Goal: Use online tool/utility: Utilize a website feature to perform a specific function

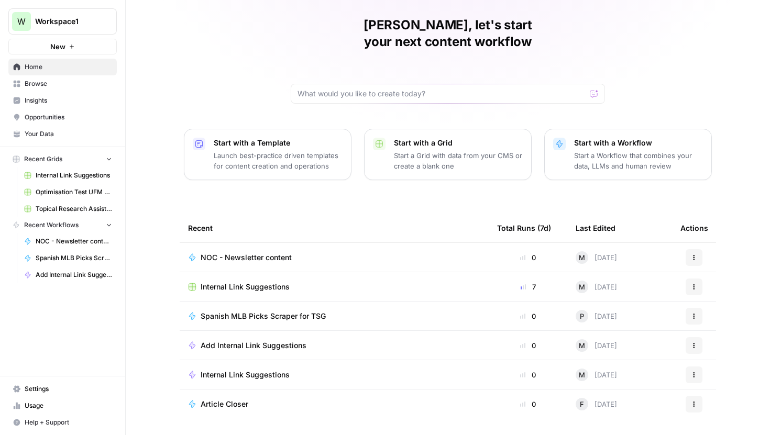
scroll to position [47, 0]
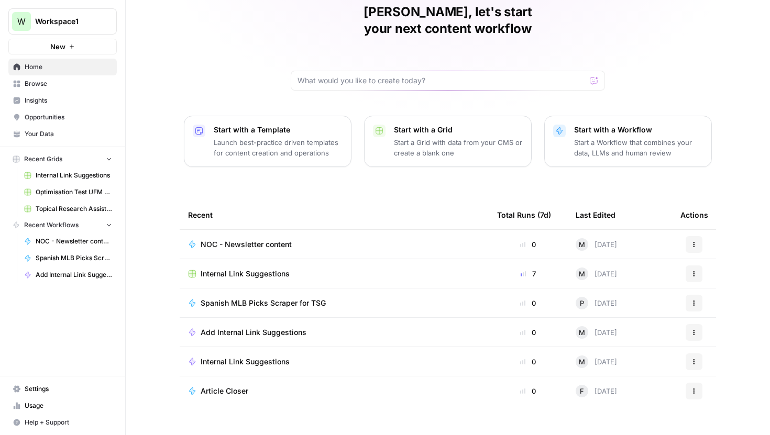
click at [232, 137] on p "Launch best-practice driven templates for content creation and operations" at bounding box center [278, 147] width 129 height 21
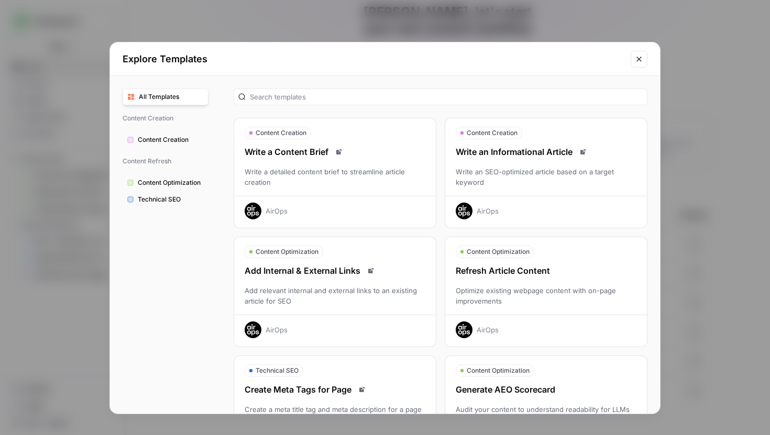
click at [642, 57] on icon "Close modal" at bounding box center [639, 59] width 8 height 8
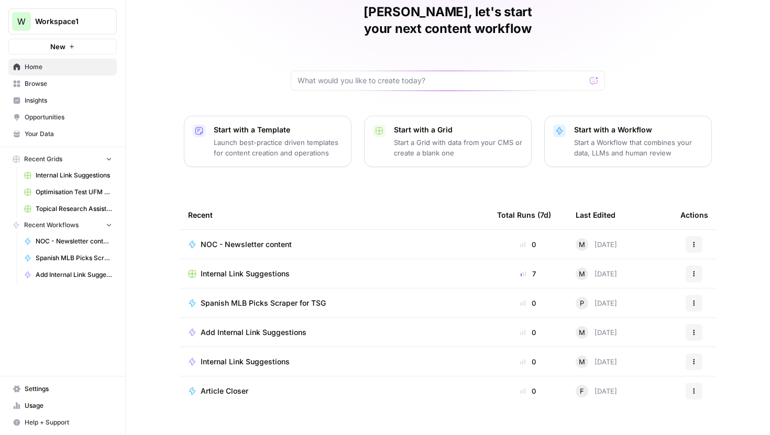
click at [70, 50] on button "New" at bounding box center [62, 47] width 108 height 16
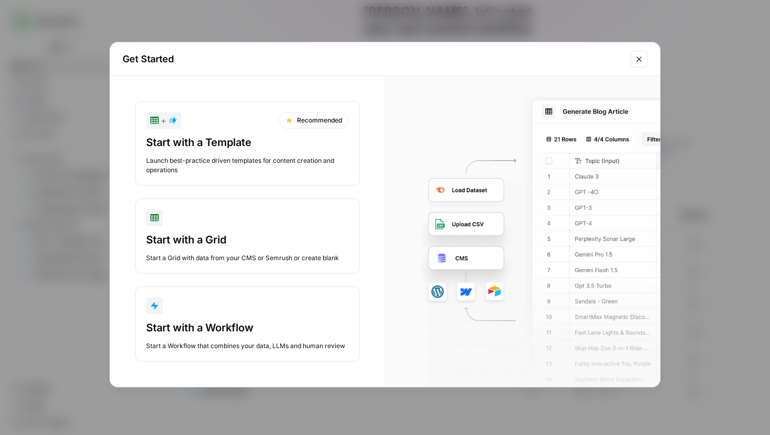
click at [260, 245] on div "Start with a Grid" at bounding box center [247, 240] width 203 height 15
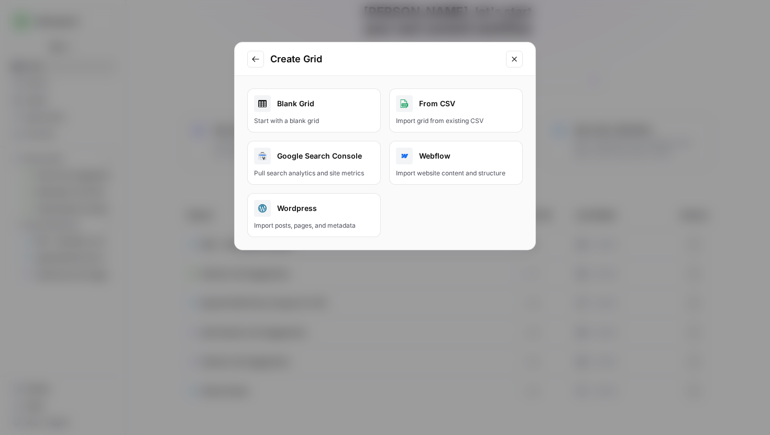
click at [306, 112] on link "Blank Grid Start with a blank grid" at bounding box center [314, 111] width 134 height 44
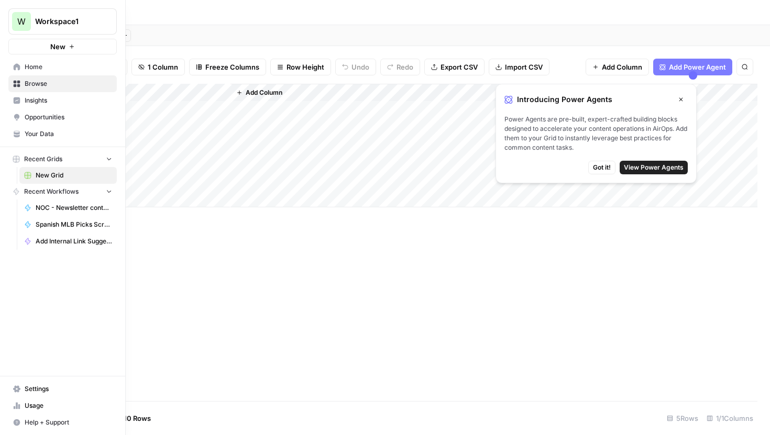
click at [19, 18] on span "W" at bounding box center [21, 21] width 8 height 13
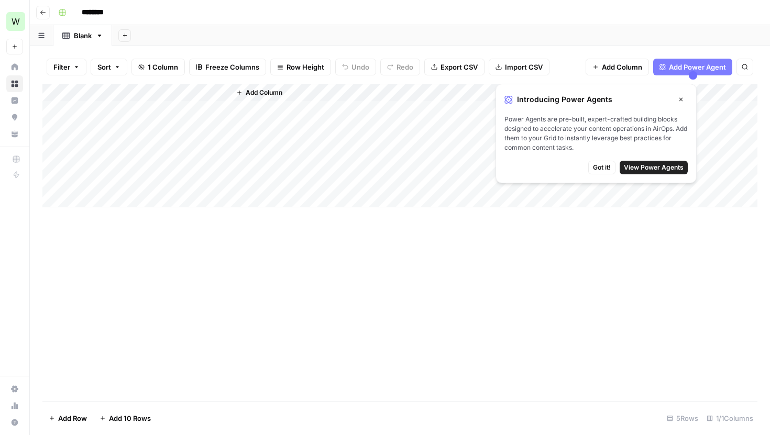
click at [164, 245] on div "Add Column" at bounding box center [399, 243] width 715 height 318
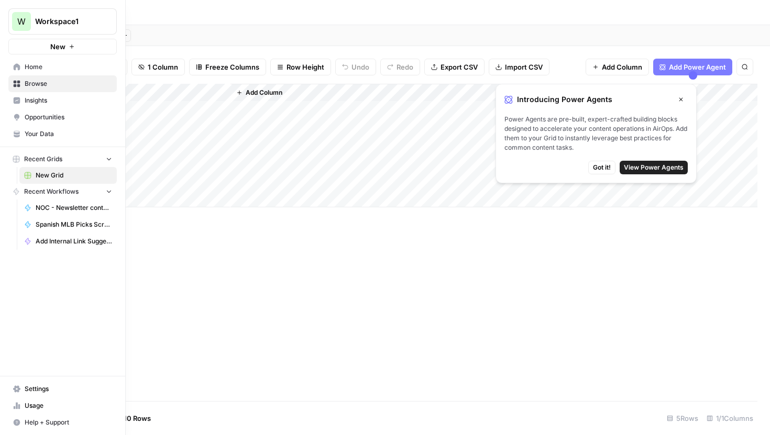
click at [33, 71] on span "Home" at bounding box center [69, 66] width 88 height 9
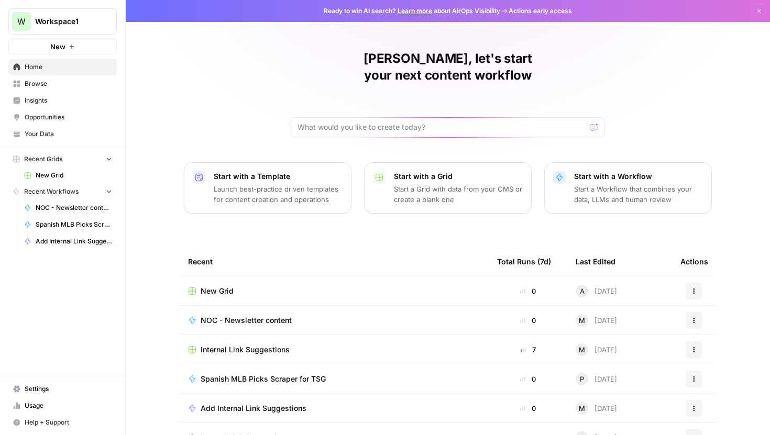
scroll to position [47, 0]
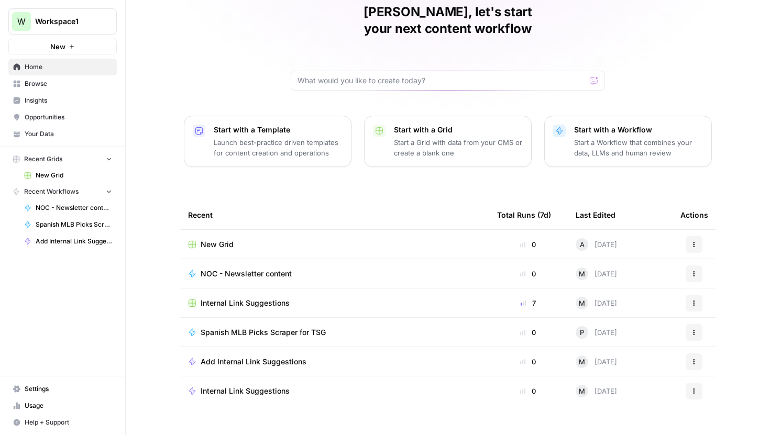
click at [214, 52] on div "[PERSON_NAME], let's start your next content workflow Start with a Template Lau…" at bounding box center [448, 202] width 645 height 499
click at [371, 75] on input "text" at bounding box center [442, 80] width 288 height 10
click at [363, 75] on input "text" at bounding box center [442, 80] width 288 height 10
type input "I would like to take iFrames from pages and extract them into a spreadsheet"
click button "Send" at bounding box center [595, 81] width 14 height 14
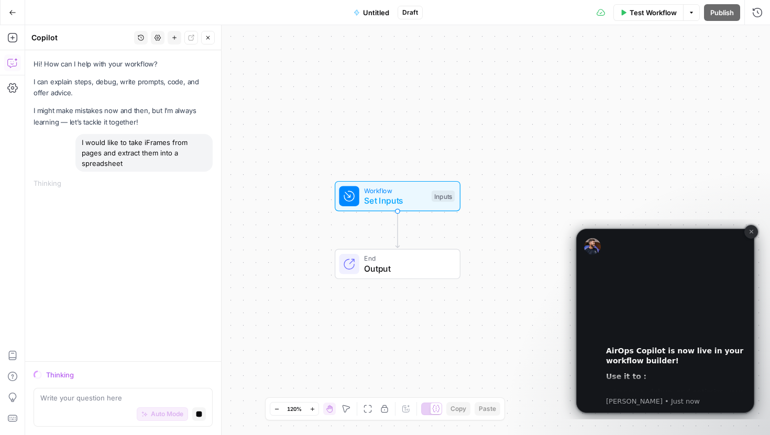
click at [752, 235] on button "Dismiss notification" at bounding box center [752, 232] width 14 height 14
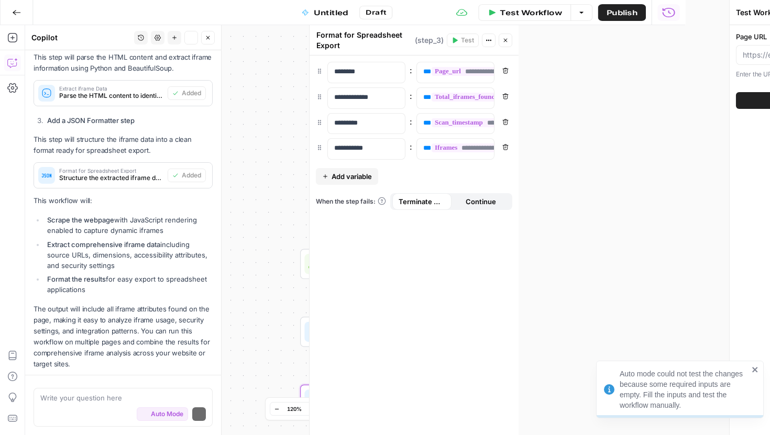
scroll to position [563, 0]
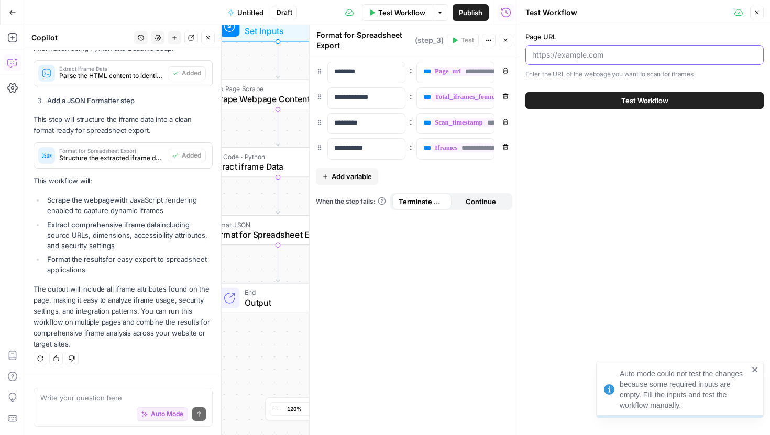
click at [568, 60] on input "Page URL" at bounding box center [644, 55] width 225 height 10
paste input "https://bestaustralianonlinepokies.com/free-pokies/wild-bandida/"
type input "https://bestaustralianonlinepokies.com/free-pokies/wild-bandida/"
click at [643, 101] on span "Test Workflow" at bounding box center [645, 100] width 47 height 10
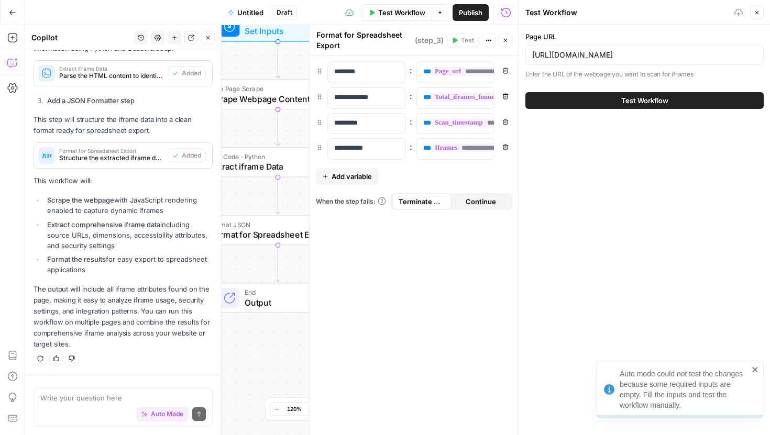
scroll to position [0, 0]
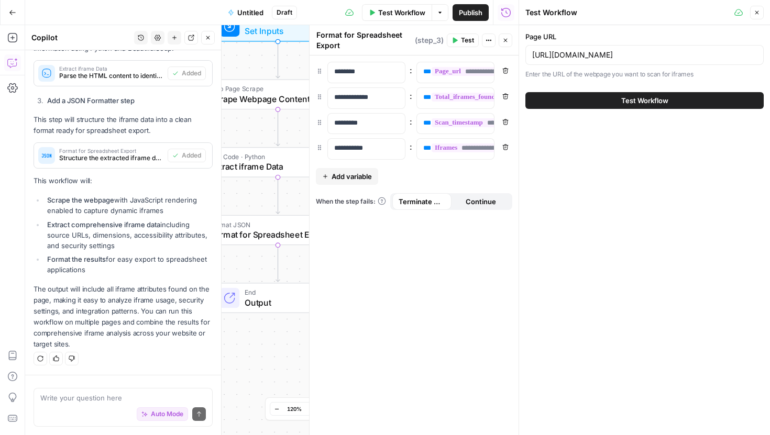
click at [641, 102] on span "Test Workflow" at bounding box center [645, 100] width 47 height 10
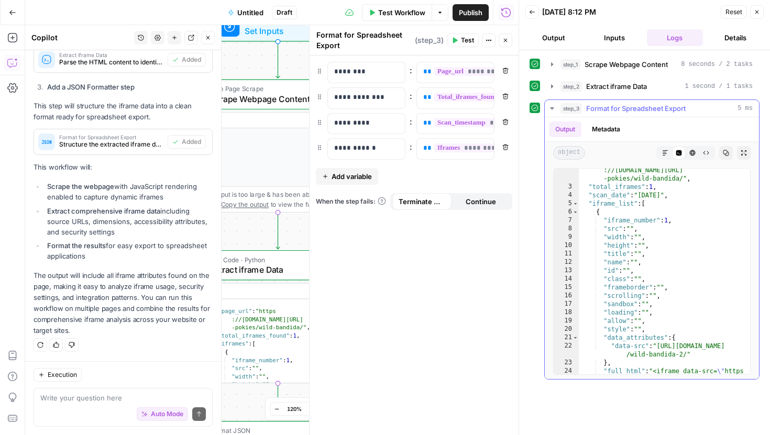
scroll to position [12, 0]
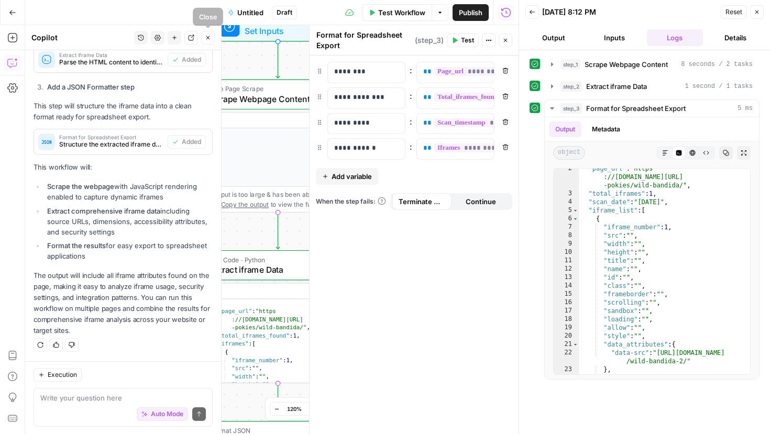
click at [209, 39] on icon "button" at bounding box center [208, 38] width 4 height 4
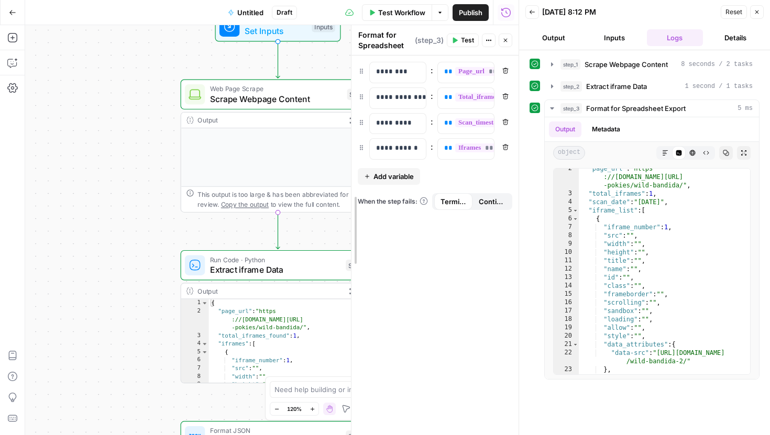
drag, startPoint x: 309, startPoint y: 72, endPoint x: 496, endPoint y: 90, distance: 188.5
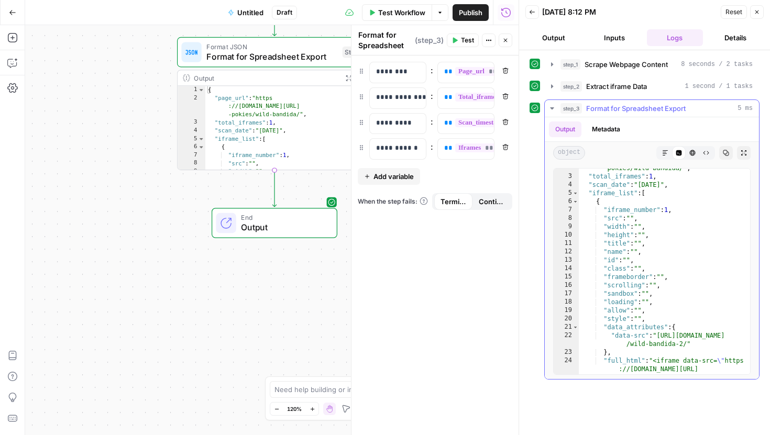
scroll to position [62, 0]
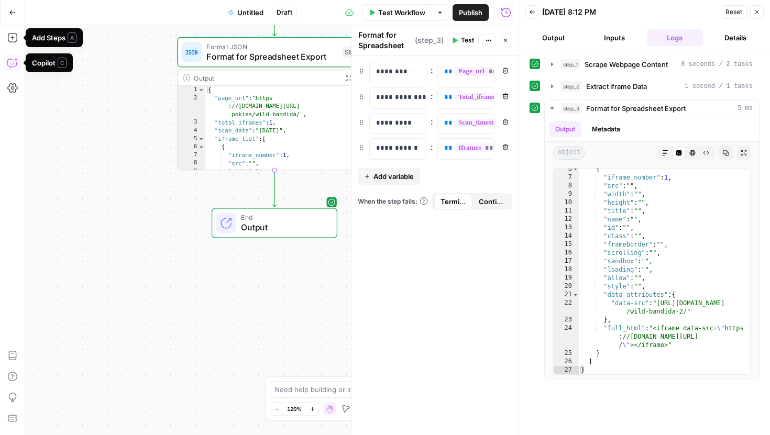
click at [13, 56] on button "Copilot" at bounding box center [12, 63] width 17 height 17
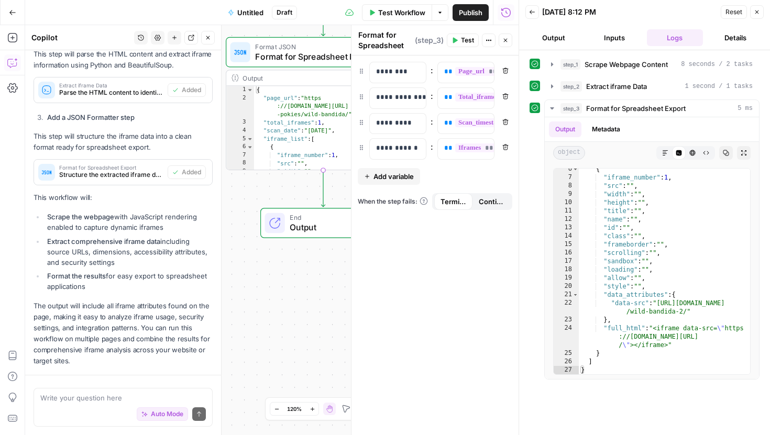
scroll to position [577, 0]
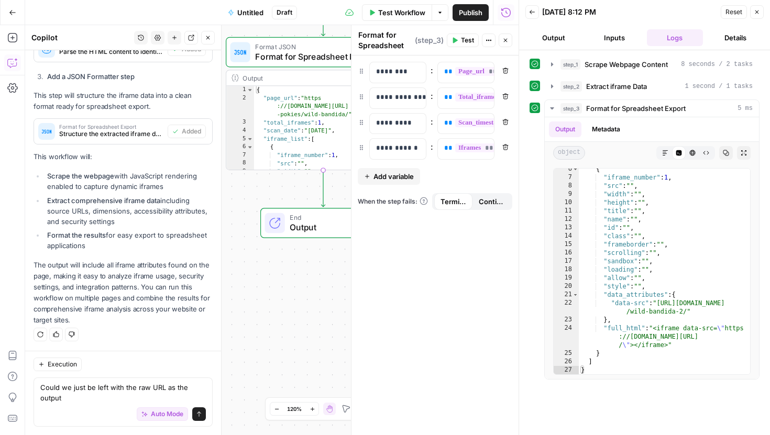
type textarea "Could we just be left with the raw URL as the output?"
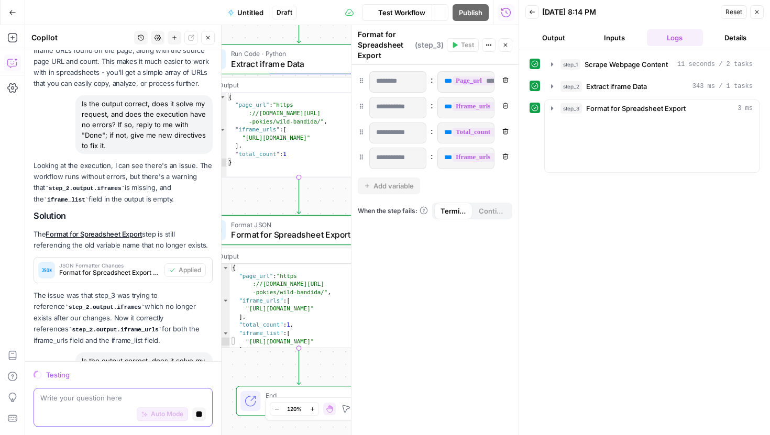
scroll to position [1081, 0]
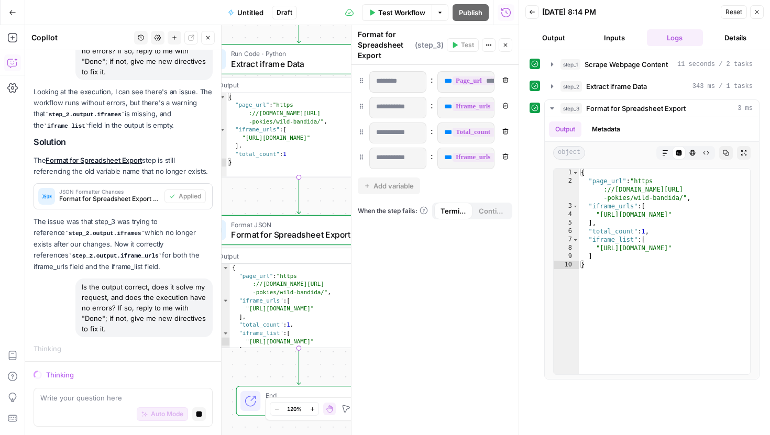
click at [102, 391] on div "Write your question here Auto Mode Stop generating" at bounding box center [123, 407] width 179 height 39
type textarea "I believe we should just end up with the basic https"
click at [615, 253] on div "{ "page_url" : "https ://bestaustralianonlinepokies.com/free -pokies/wild-bandi…" at bounding box center [664, 280] width 171 height 223
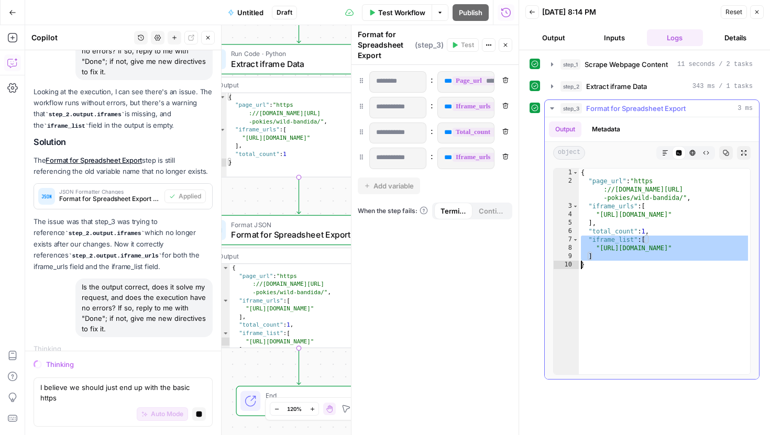
click at [615, 253] on div "{ "page_url" : "https ://bestaustralianonlinepokies.com/free -pokies/wild-bandi…" at bounding box center [664, 280] width 171 height 223
click at [648, 250] on div "{ "page_url" : "https ://bestaustralianonlinepokies.com/free -pokies/wild-bandi…" at bounding box center [664, 280] width 171 height 223
type textarea "**********"
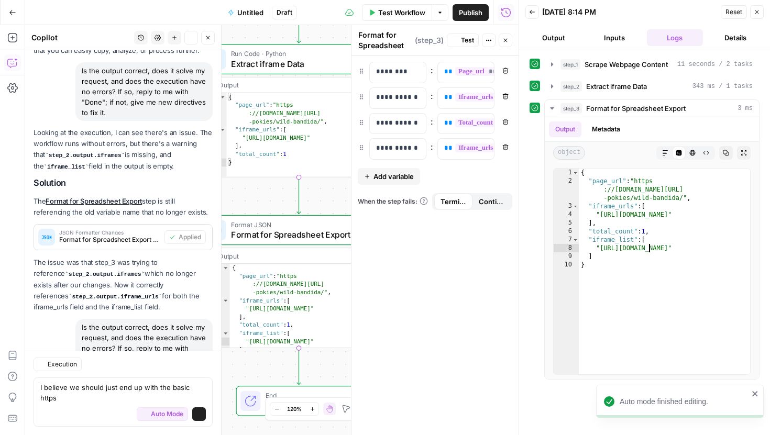
scroll to position [1139, 0]
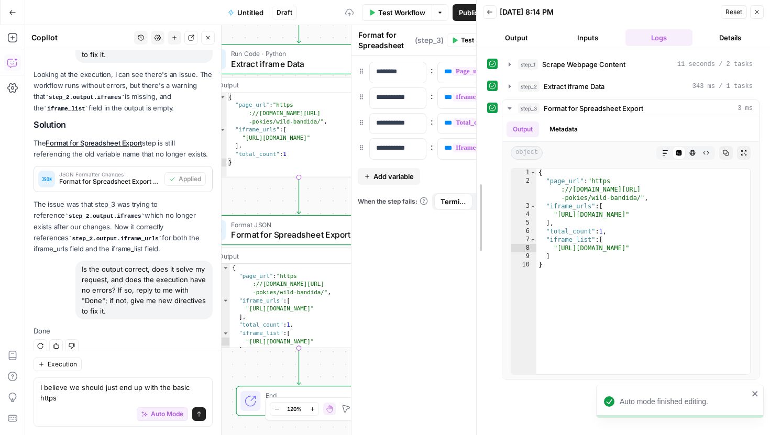
drag, startPoint x: 521, startPoint y: 138, endPoint x: 353, endPoint y: 139, distance: 167.7
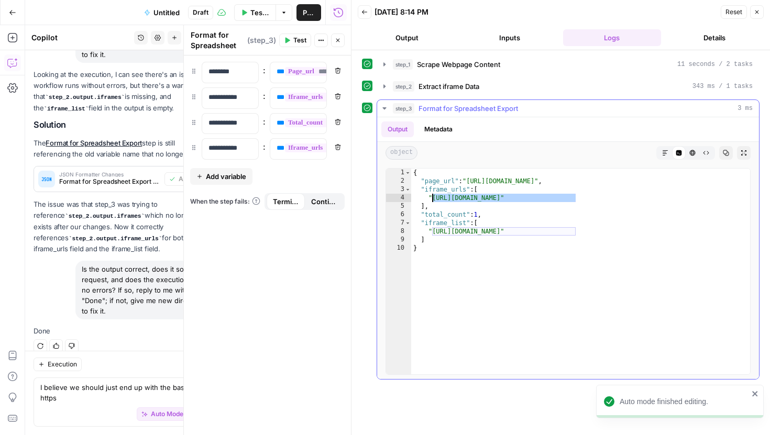
drag, startPoint x: 575, startPoint y: 198, endPoint x: 432, endPoint y: 200, distance: 143.6
click at [432, 200] on div "{ "page_url" : "https://bestaustralianonlinepokies.com/free-pokies/wild-bandida…" at bounding box center [580, 280] width 339 height 223
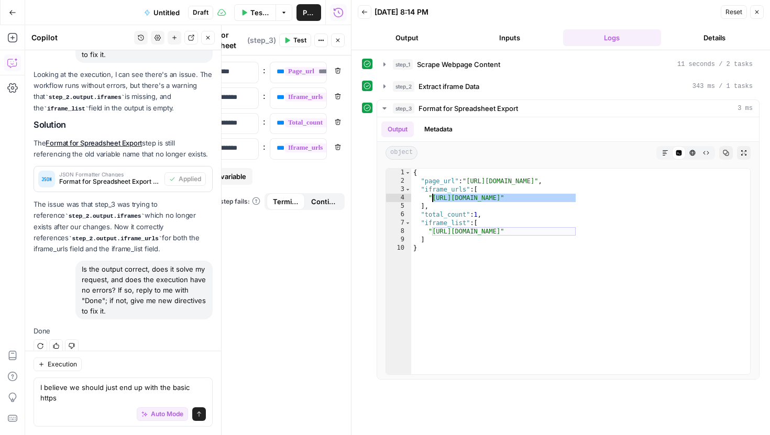
click at [66, 407] on div "Auto Mode Send" at bounding box center [123, 415] width 166 height 23
click at [73, 399] on textarea "I believe we should just end up with the basic https" at bounding box center [123, 393] width 166 height 21
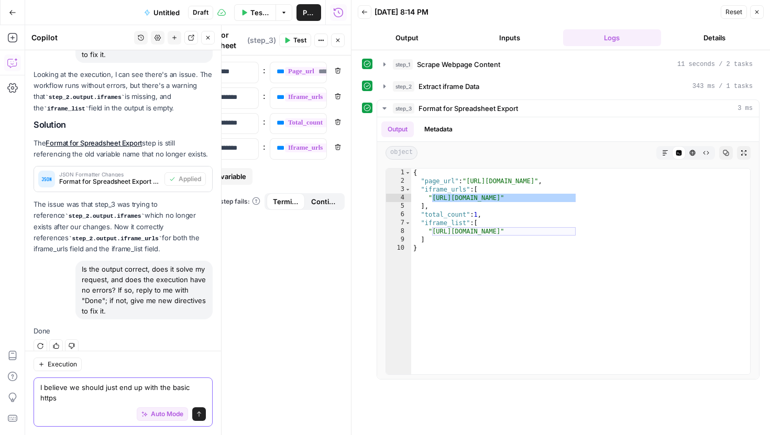
click at [73, 399] on textarea "I believe we should just end up with the basic https" at bounding box center [123, 393] width 166 height 21
paste textarea "https://cdn-live.spinomenal.com/external_components/generic-play.html?partnerId…"
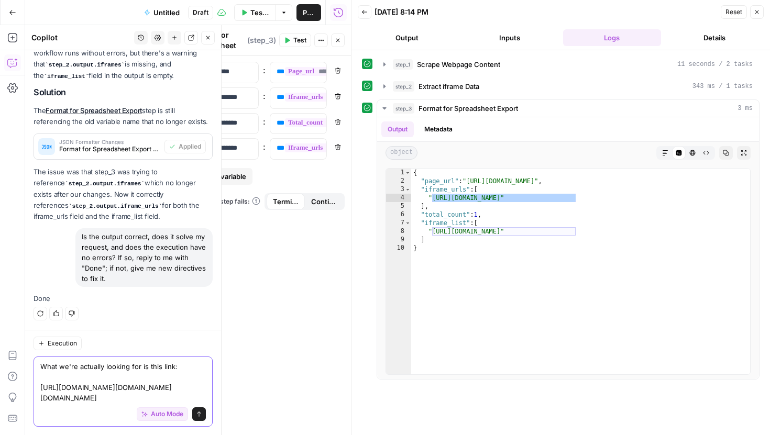
scroll to position [1267, 0]
click at [52, 400] on textarea "What we're actually looking for is this link: https://cdn-live.spinomenal.com/e…" at bounding box center [123, 383] width 166 height 42
click at [59, 401] on textarea "What we're actually looking for is this link: https://cdn-live.spinomenal.com/e…" at bounding box center [123, 383] width 166 height 42
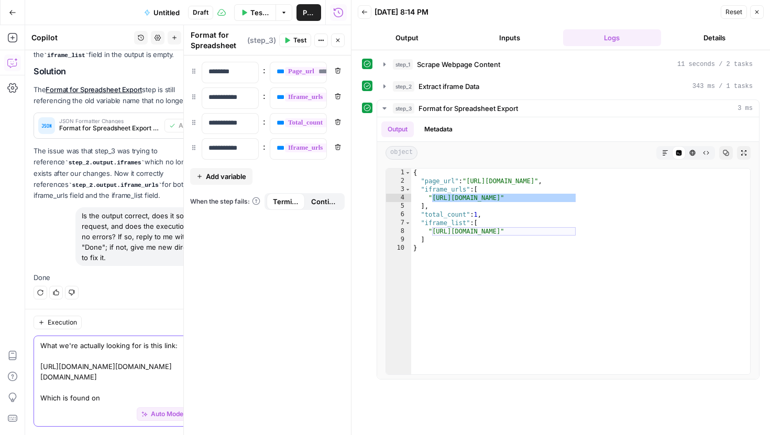
scroll to position [0, 0]
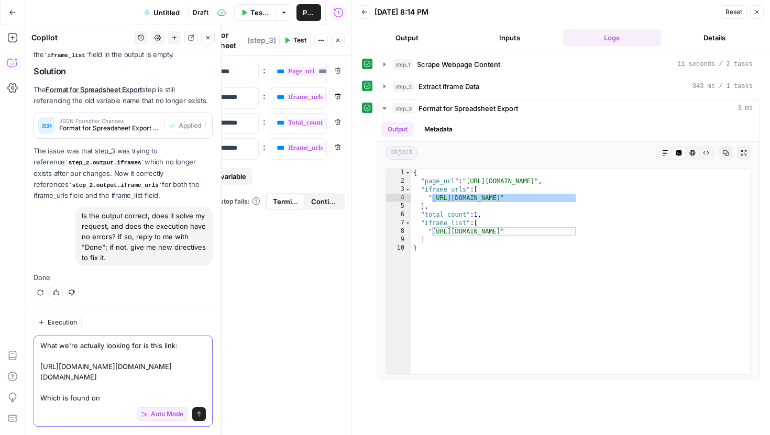
click at [77, 398] on textarea "What we're actually looking for is this link: https://cdn-live.spinomenal.com/e…" at bounding box center [123, 372] width 166 height 63
click at [109, 373] on textarea "What we're actually looking for is this link: https://cdn-live.spinomenal.com/e…" at bounding box center [123, 372] width 166 height 63
click at [107, 367] on textarea "What we're actually looking for is this link: https://cdn-live.spinomenal.com/e…" at bounding box center [123, 372] width 166 height 63
paste textarea "https://spinomenal.com/wild-bandida-2/"
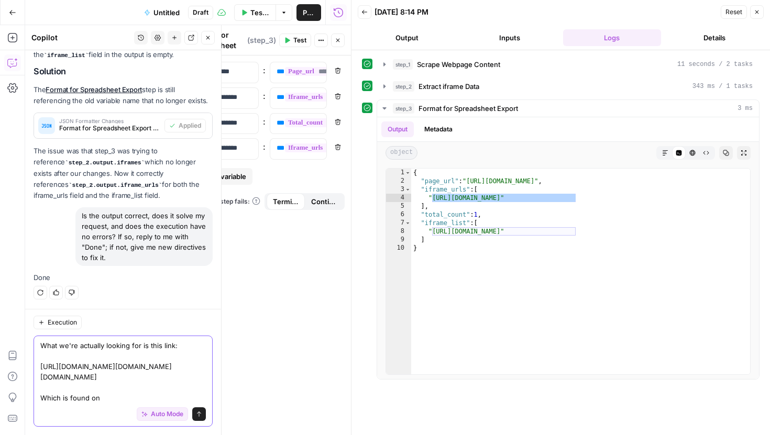
type textarea "What we're actually looking for is this link: https://cdn-live.spinomenal.com/e…"
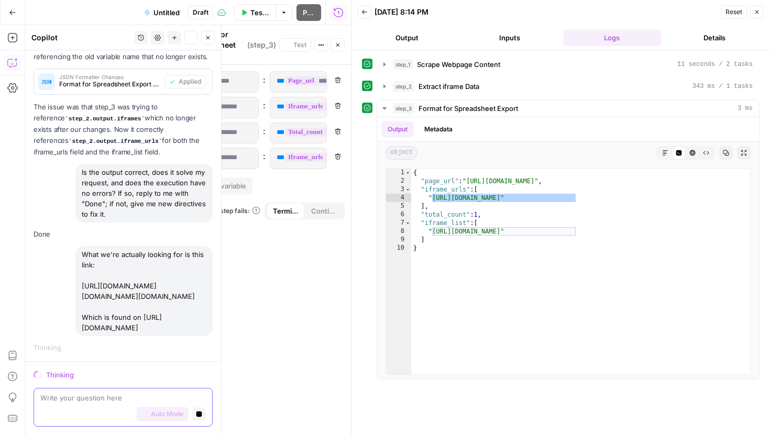
scroll to position [1215, 0]
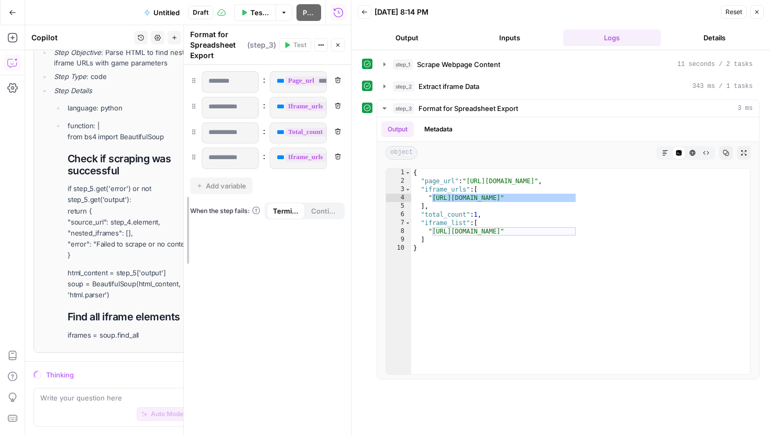
drag, startPoint x: 183, startPoint y: 100, endPoint x: 371, endPoint y: 122, distance: 188.9
click at [371, 120] on body "W Workspace1 New Home Browse Insights Opportunities Your Data Recent Grids New …" at bounding box center [385, 217] width 770 height 435
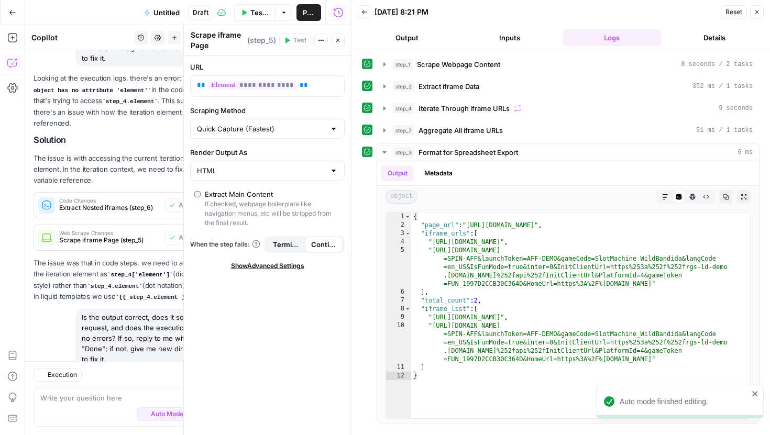
scroll to position [2219, 0]
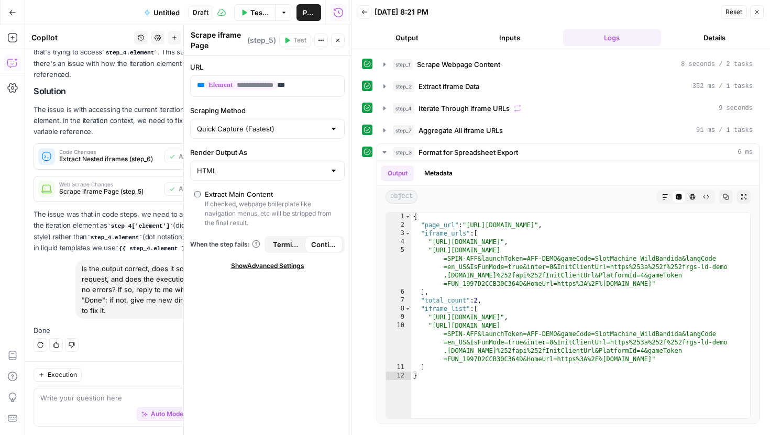
click at [728, 13] on span "Reset" at bounding box center [734, 11] width 17 height 9
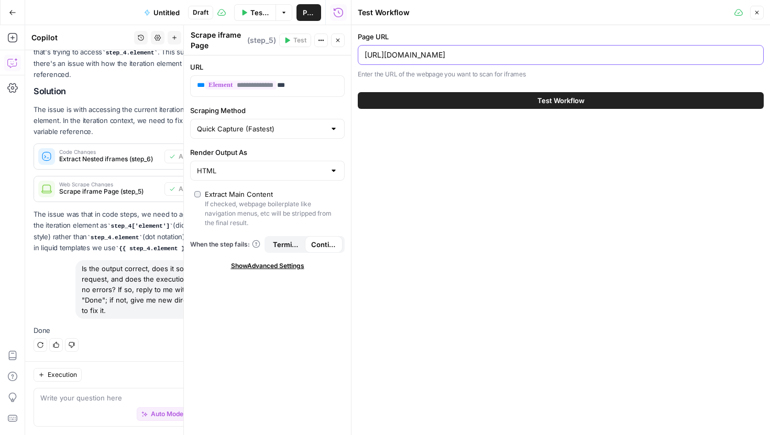
click at [513, 50] on input "https://bestaustralianonlinepokies.com/free-pokies/wild-bandida/" at bounding box center [561, 55] width 393 height 10
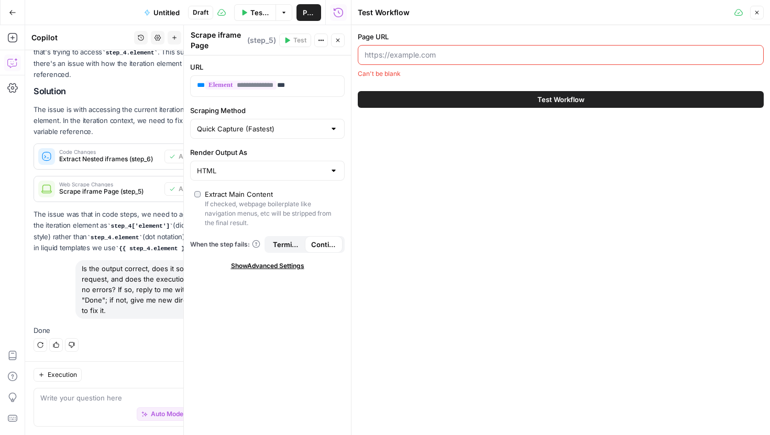
paste input "https://bestaustralianonlinepokies.com/free-pokies/zeuss-lightning-blaze/"
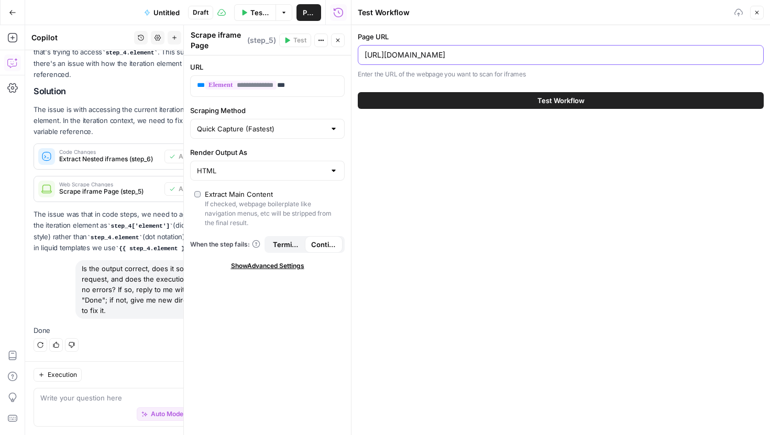
type input "https://bestaustralianonlinepokies.com/free-pokies/zeuss-lightning-blaze/"
click at [483, 103] on button "Test Workflow" at bounding box center [561, 100] width 406 height 17
click at [554, 101] on span "Test Workflow" at bounding box center [561, 100] width 47 height 10
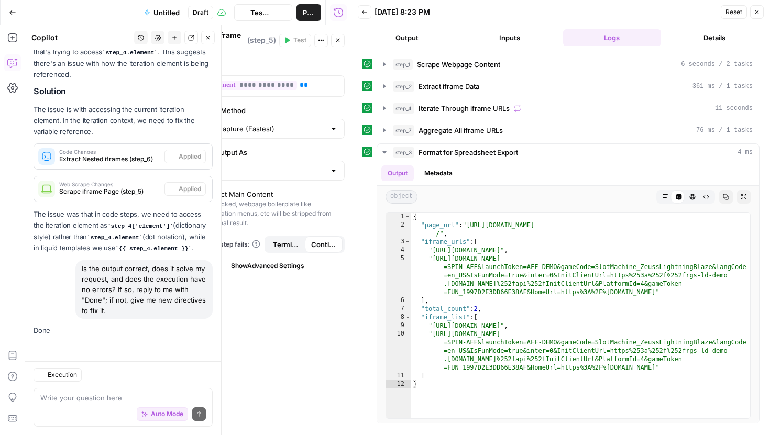
scroll to position [2219, 0]
type textarea "**********"
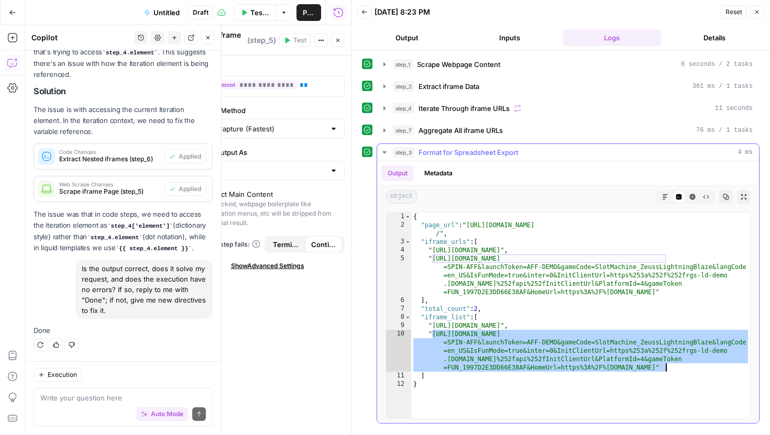
drag, startPoint x: 432, startPoint y: 333, endPoint x: 668, endPoint y: 367, distance: 237.8
click at [668, 367] on div "{ "page_url" : "https://bestaustralianonlinepokies.com/free-pokies/zeuss-lightn…" at bounding box center [580, 324] width 339 height 223
click at [726, 14] on span "Reset" at bounding box center [734, 11] width 17 height 9
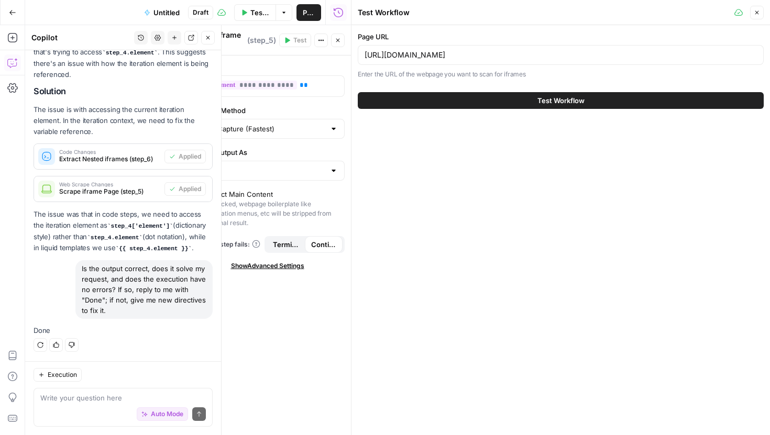
click at [507, 63] on div "https://bestaustralianonlinepokies.com/free-pokies/zeuss-lightning-blaze/" at bounding box center [561, 55] width 406 height 20
click at [507, 57] on input "https://bestaustralianonlinepokies.com/free-pokies/zeuss-lightning-blaze/" at bounding box center [561, 55] width 393 height 10
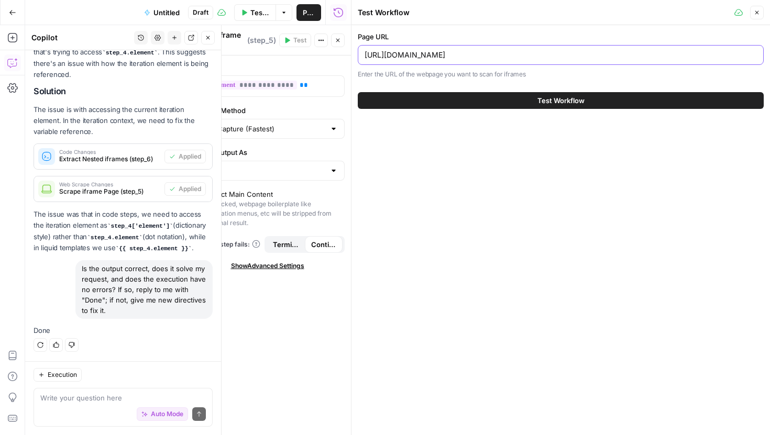
click at [507, 57] on input "https://bestaustralianonlinepokies.com/free-pokies/zeuss-lightning-blaze/" at bounding box center [561, 55] width 393 height 10
paste input "doomsday-saloon"
type input "[URL][DOMAIN_NAME]"
click at [547, 101] on span "Test Workflow" at bounding box center [561, 100] width 47 height 10
click at [562, 103] on span "Test Workflow" at bounding box center [561, 100] width 47 height 10
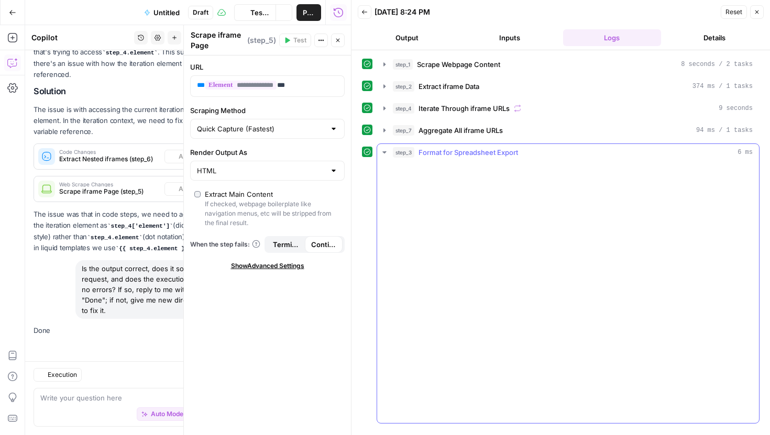
scroll to position [2219, 0]
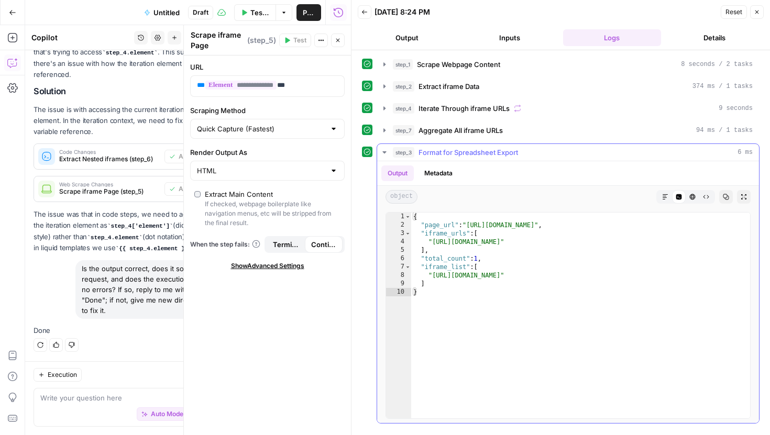
type textarea "**********"
drag, startPoint x: 690, startPoint y: 276, endPoint x: 433, endPoint y: 277, distance: 256.3
click at [433, 277] on div "{ "page_url" : "https://bestaustralianonlinepokies.com/free-pokies/doomsday-sal…" at bounding box center [580, 324] width 339 height 223
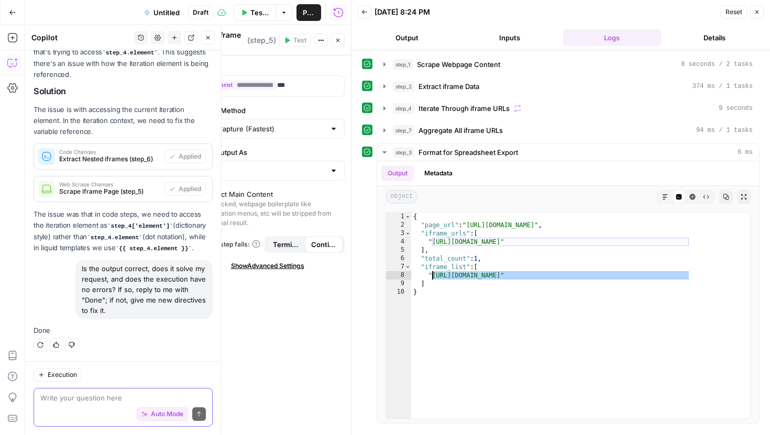
click at [92, 402] on textarea at bounding box center [123, 398] width 166 height 10
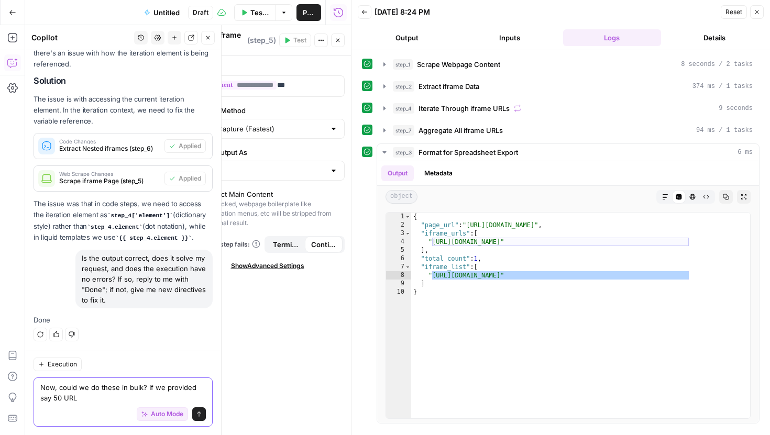
type textarea "Now, could we do these in bulk? If we provided say 50 URLs"
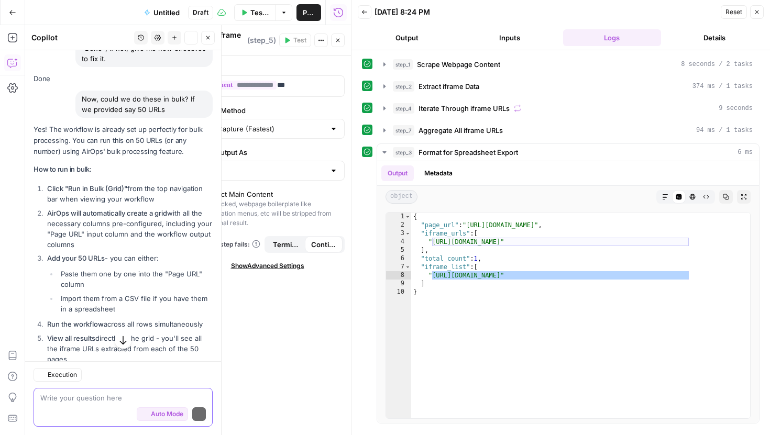
scroll to position [2503, 0]
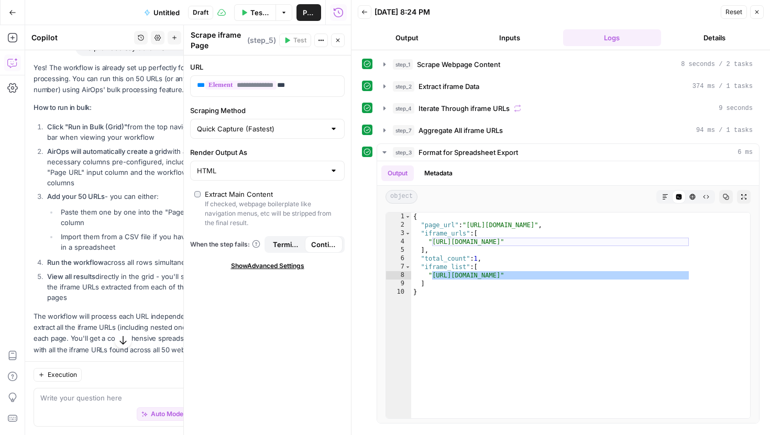
click at [362, 14] on icon "button" at bounding box center [365, 12] width 6 height 6
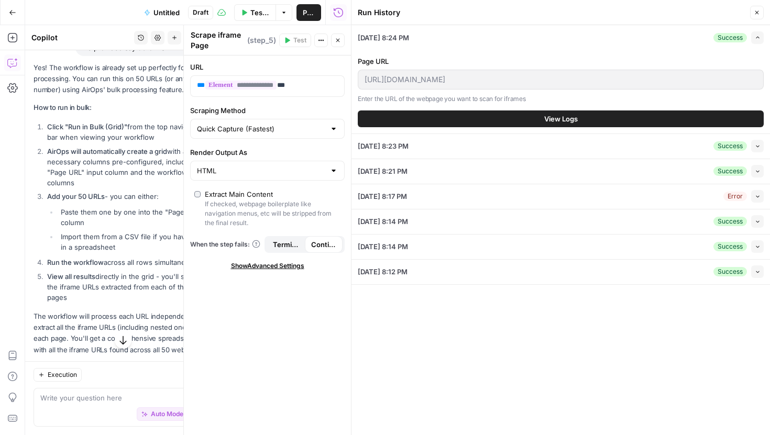
click at [758, 13] on icon "button" at bounding box center [758, 13] width 4 height 4
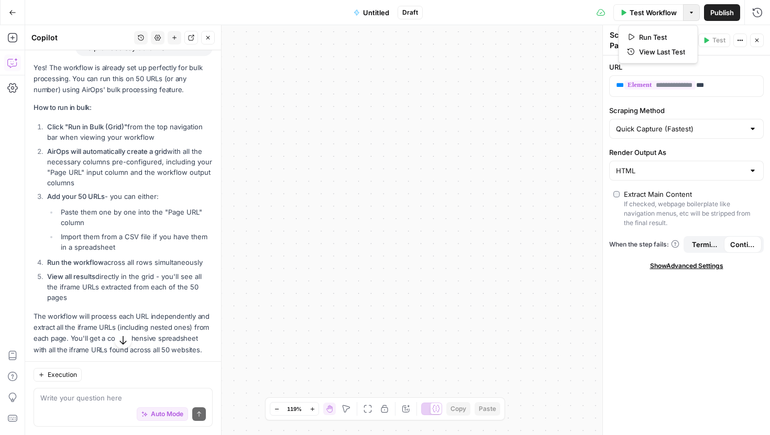
click at [694, 14] on button "Options" at bounding box center [691, 12] width 17 height 17
click at [739, 43] on button "Actions" at bounding box center [741, 41] width 14 height 14
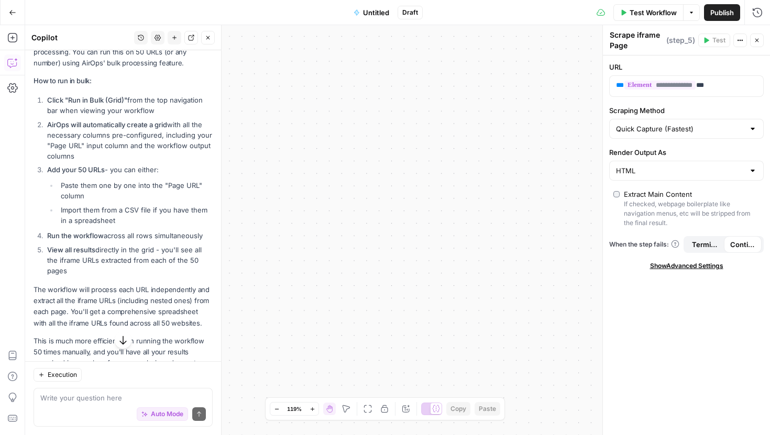
click at [276, 413] on button "Zoom Out" at bounding box center [276, 409] width 13 height 13
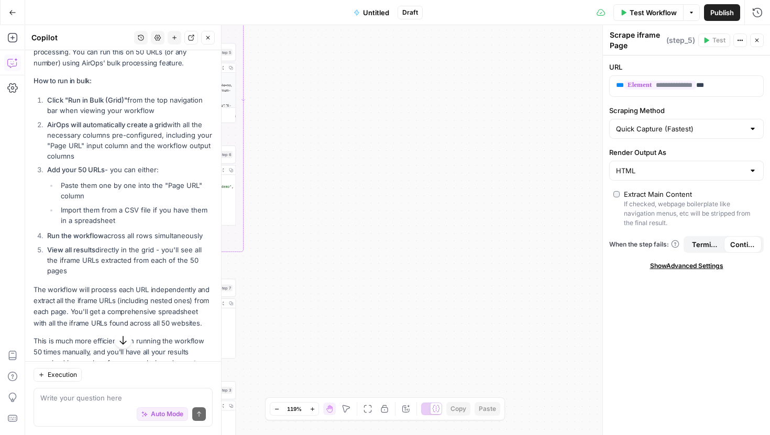
click at [276, 413] on button "Zoom Out" at bounding box center [276, 409] width 13 height 13
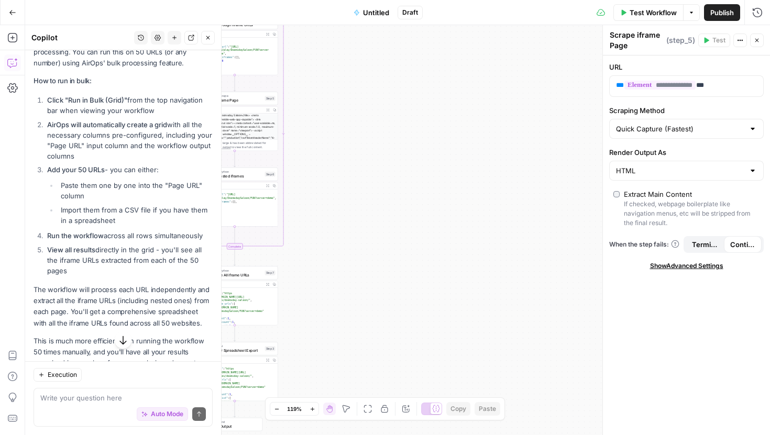
click at [276, 413] on button "Zoom Out" at bounding box center [276, 409] width 13 height 13
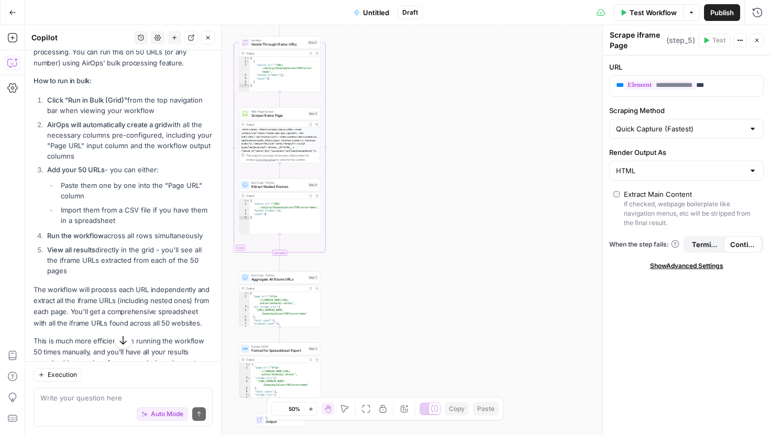
drag, startPoint x: 320, startPoint y: 219, endPoint x: 470, endPoint y: 290, distance: 166.0
click at [470, 290] on div "Workflow Set Inputs Inputs Web Page Scrape Scrape Webpage Content Step 1 Output…" at bounding box center [397, 230] width 745 height 410
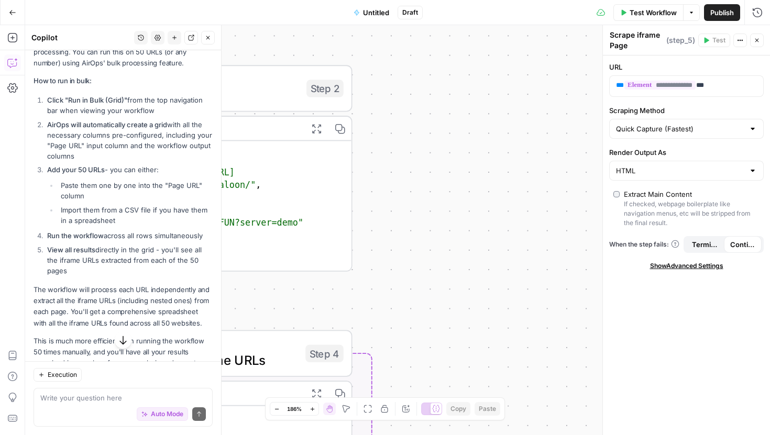
drag, startPoint x: 393, startPoint y: 115, endPoint x: 556, endPoint y: 301, distance: 247.7
click at [556, 301] on div "Workflow Set Inputs Inputs Web Page Scrape Scrape Webpage Content Step 1 Output…" at bounding box center [397, 230] width 745 height 410
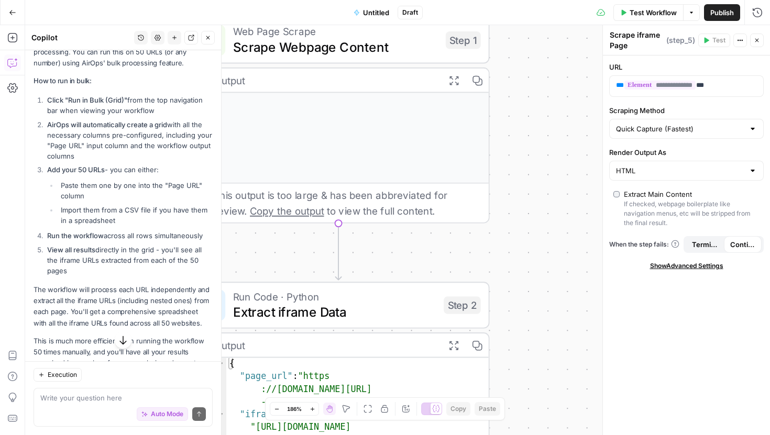
drag, startPoint x: 526, startPoint y: 111, endPoint x: 568, endPoint y: 250, distance: 145.9
click at [568, 250] on div "Workflow Set Inputs Inputs Web Page Scrape Scrape Webpage Content Step 1 Output…" at bounding box center [397, 230] width 745 height 410
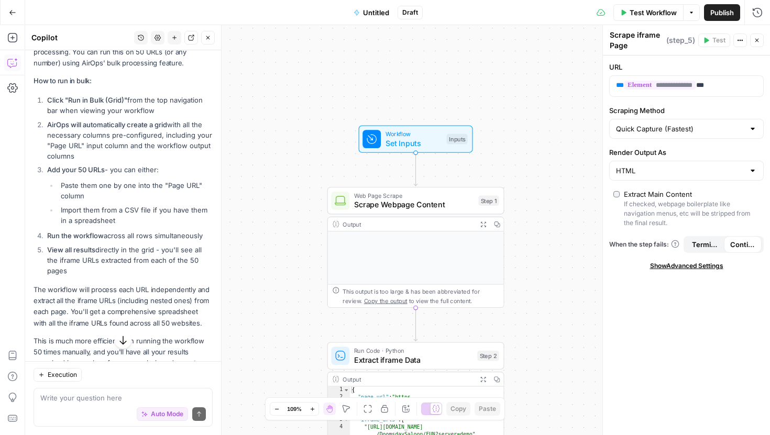
drag, startPoint x: 572, startPoint y: 178, endPoint x: 540, endPoint y: 212, distance: 46.0
click at [540, 212] on div "Workflow Set Inputs Inputs Web Page Scrape Scrape Webpage Content Step 1 Output…" at bounding box center [397, 230] width 745 height 410
click at [464, 136] on div "Inputs" at bounding box center [456, 138] width 21 height 10
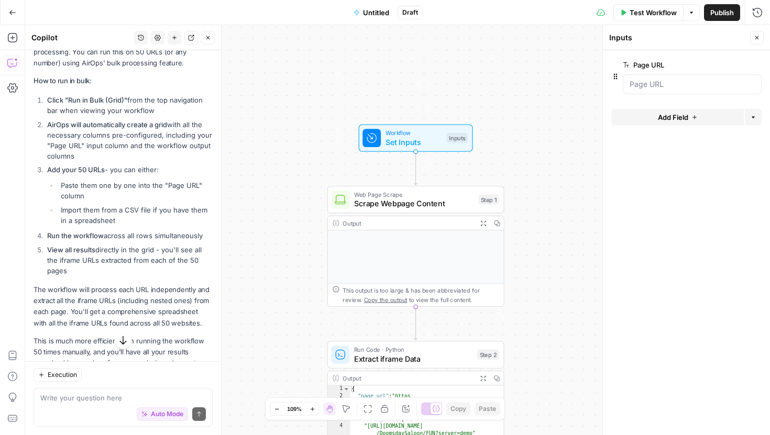
click at [678, 120] on span "Add Field" at bounding box center [673, 117] width 30 height 10
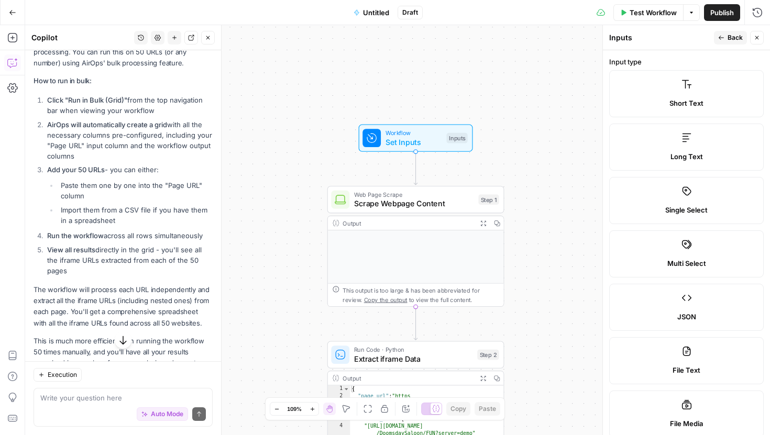
click at [758, 37] on icon "button" at bounding box center [757, 38] width 6 height 6
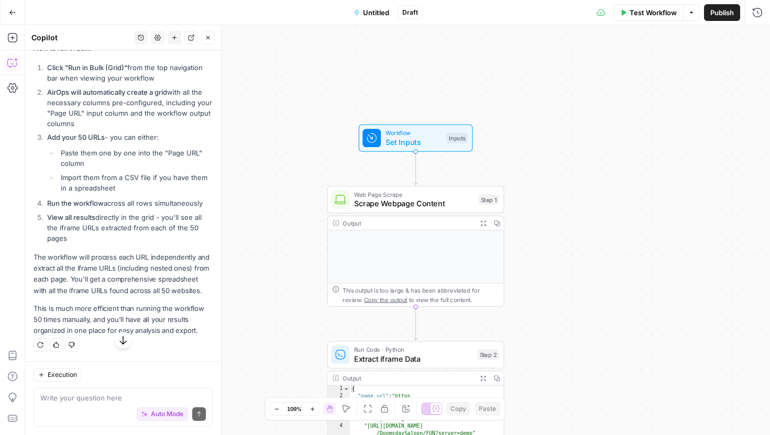
scroll to position [2592, 0]
click at [119, 378] on div "Execution" at bounding box center [123, 375] width 179 height 14
click at [721, 19] on button "Publish" at bounding box center [722, 12] width 36 height 17
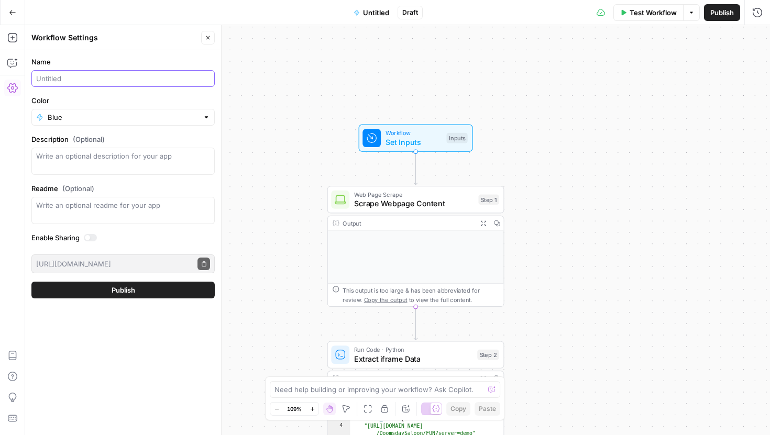
click at [146, 83] on input "Name" at bounding box center [123, 78] width 174 height 10
type input "I"
type input "iFrame Scraper (AU)"
click at [99, 288] on button "Publish" at bounding box center [122, 290] width 183 height 17
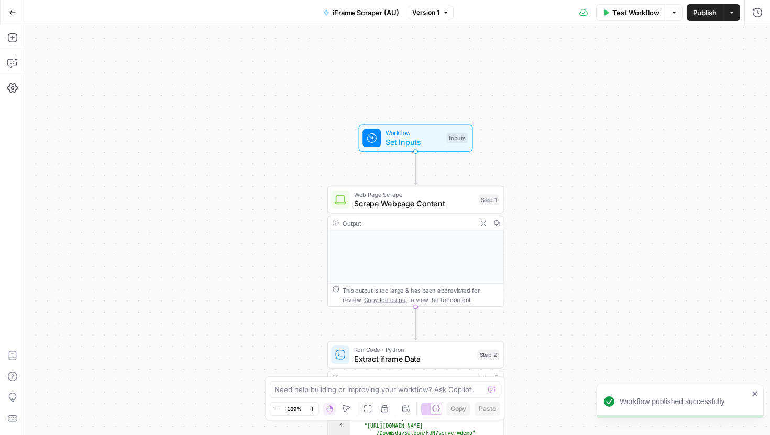
click at [664, 405] on div "Workflow published successfully" at bounding box center [684, 402] width 129 height 10
click at [737, 12] on button "Actions" at bounding box center [732, 12] width 17 height 17
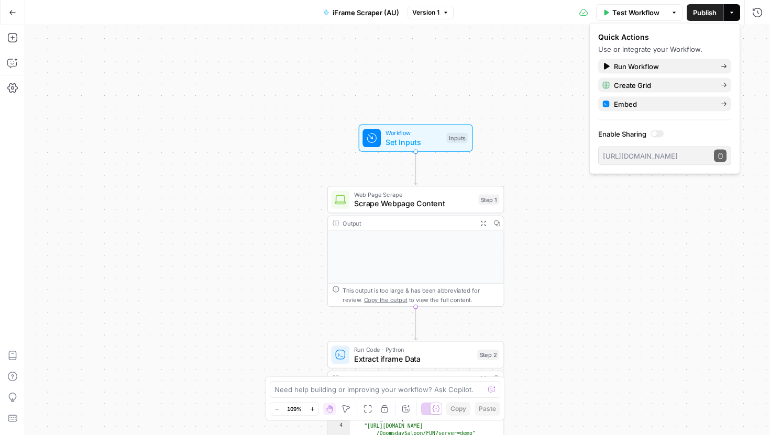
click at [737, 12] on button "Actions" at bounding box center [732, 12] width 17 height 17
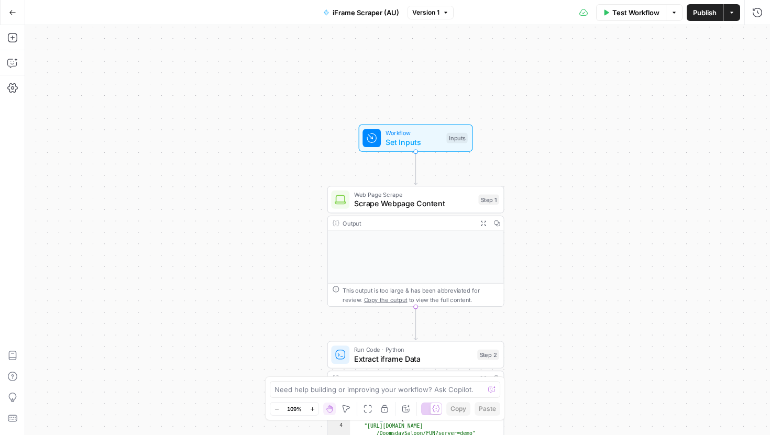
click at [707, 12] on span "Publish" at bounding box center [705, 12] width 24 height 10
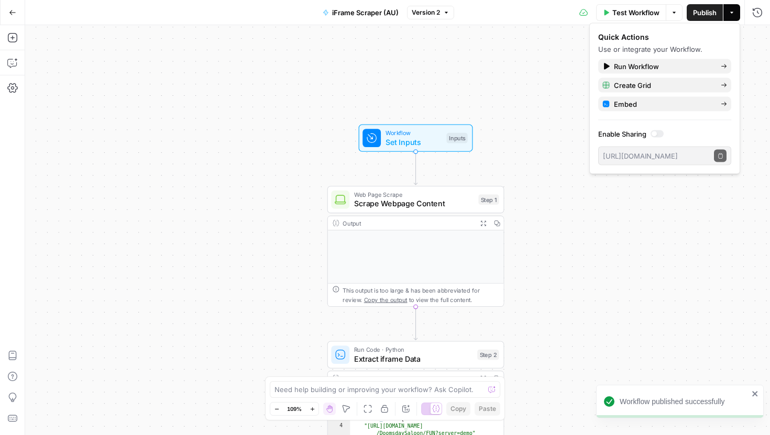
click at [659, 132] on div at bounding box center [657, 133] width 13 height 7
click at [722, 157] on icon "button" at bounding box center [720, 155] width 4 height 5
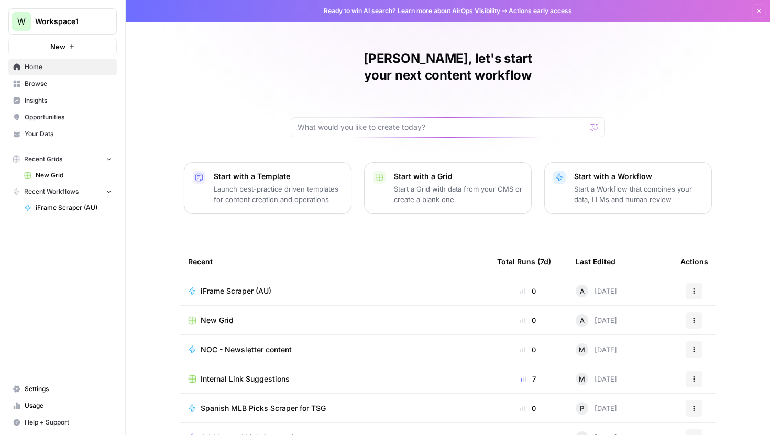
click at [76, 20] on span "Workspace1" at bounding box center [66, 21] width 63 height 10
click at [226, 55] on div "[PERSON_NAME], let's start your next content workflow Start with a Template Lau…" at bounding box center [448, 249] width 645 height 499
click at [238, 286] on span "iFrame Scraper (AU)" at bounding box center [236, 291] width 71 height 10
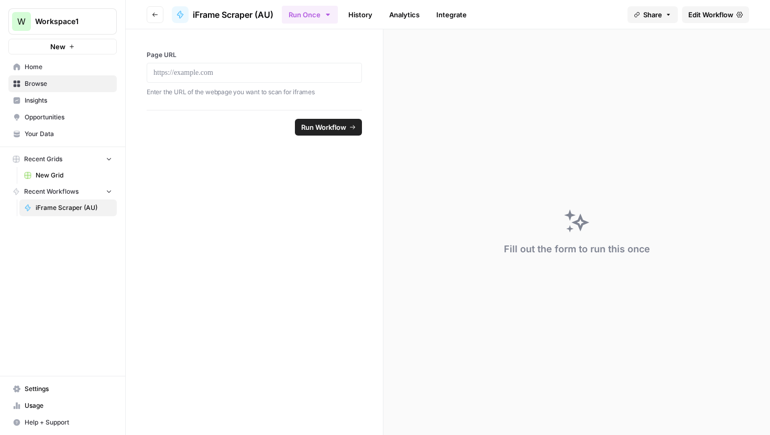
click at [709, 15] on span "Edit Workflow" at bounding box center [711, 14] width 45 height 10
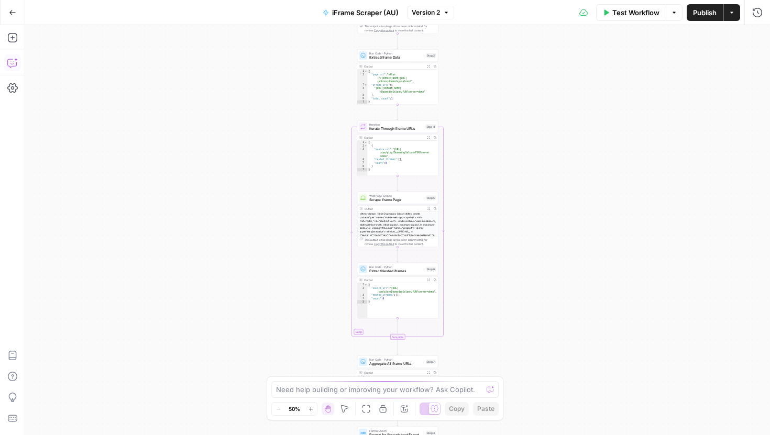
click at [15, 69] on button "Copilot" at bounding box center [12, 63] width 17 height 17
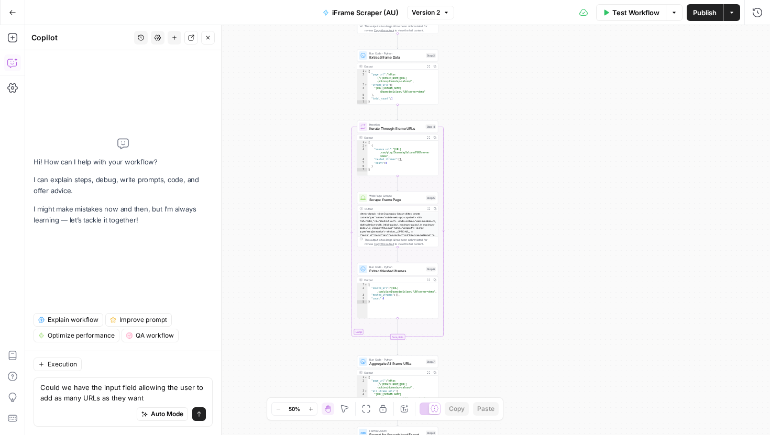
type textarea "Could we have the input field allowing the user to add as many URLs as they wan…"
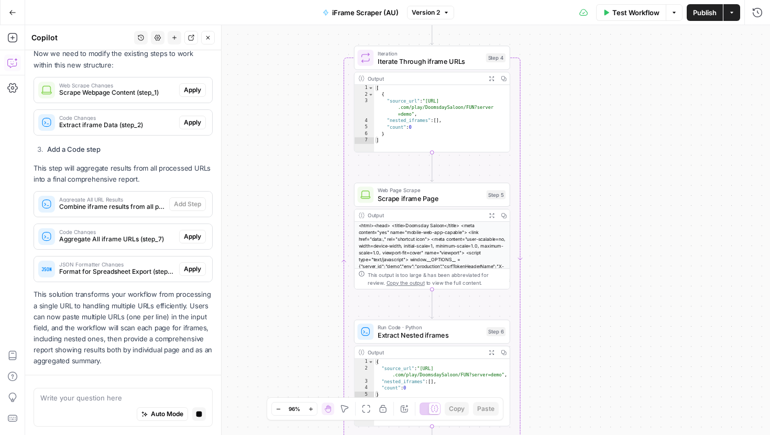
scroll to position [655, 0]
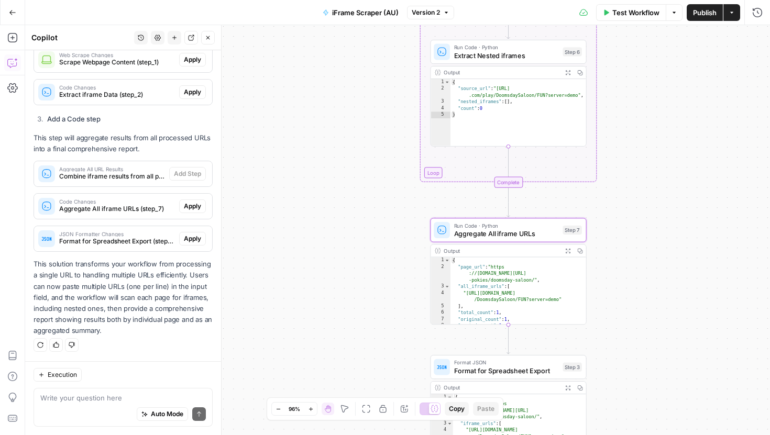
click at [194, 206] on span "Apply" at bounding box center [192, 206] width 17 height 9
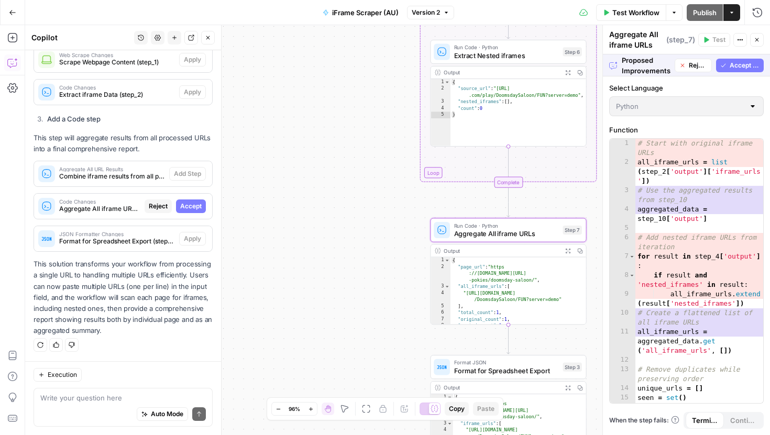
click at [194, 206] on span "Accept" at bounding box center [190, 206] width 21 height 9
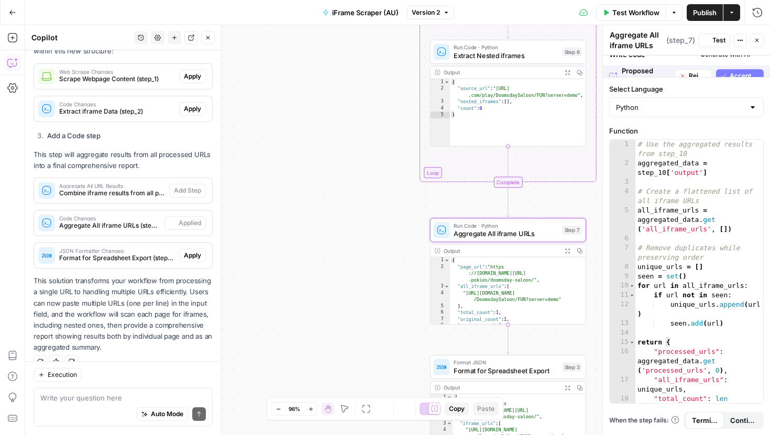
scroll to position [671, 0]
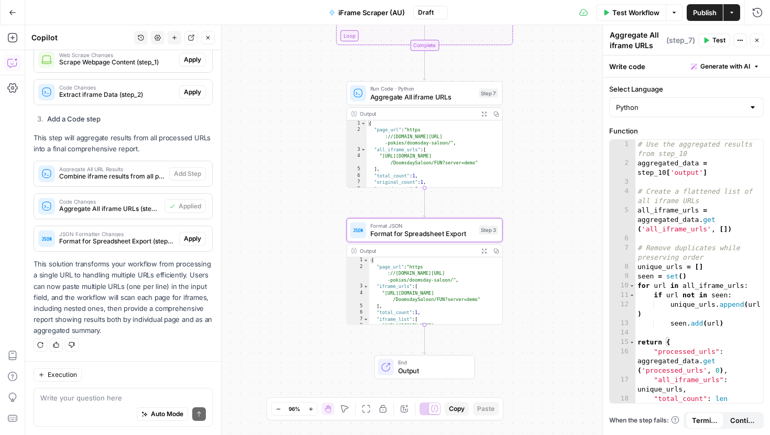
click at [192, 238] on span "Apply" at bounding box center [192, 238] width 17 height 9
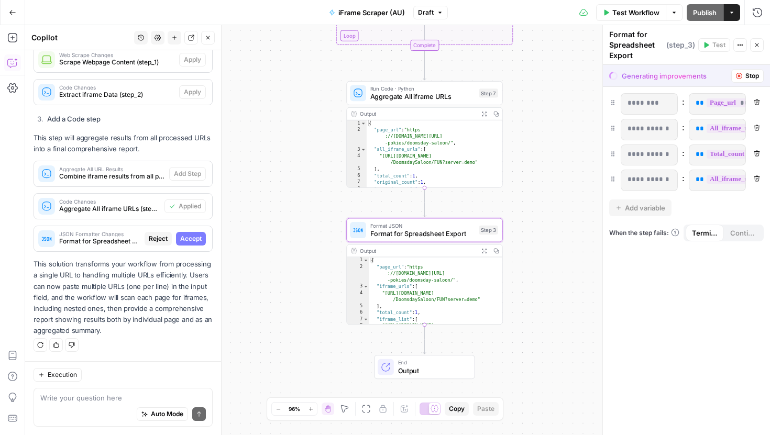
click at [192, 238] on span "Accept" at bounding box center [190, 238] width 21 height 9
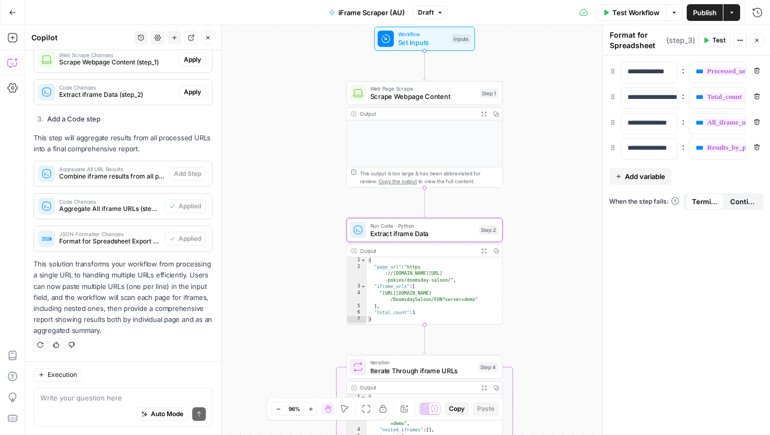
click at [197, 93] on span "Apply" at bounding box center [192, 92] width 17 height 9
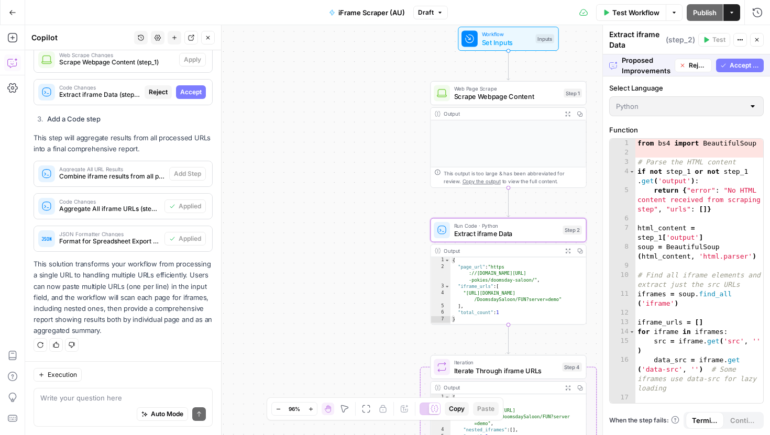
click at [197, 94] on span "Accept" at bounding box center [190, 92] width 21 height 9
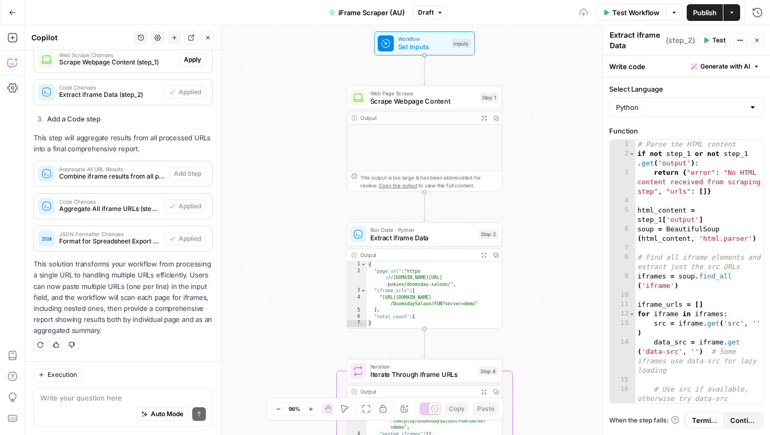
scroll to position [600, 0]
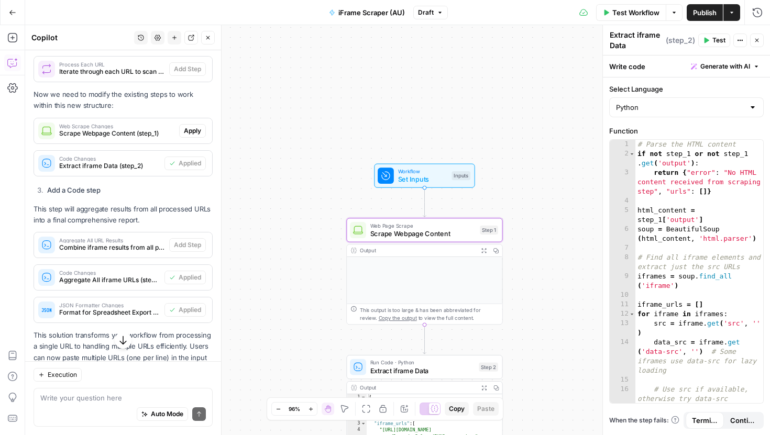
click at [194, 130] on span "Apply" at bounding box center [192, 130] width 17 height 9
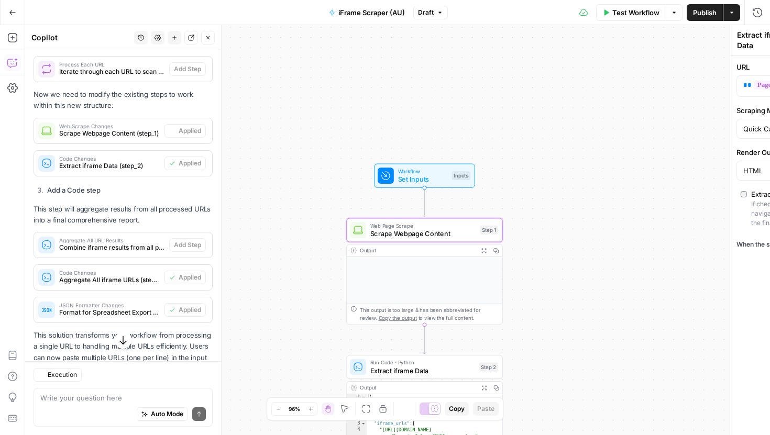
type textarea "Scrape Webpage Content"
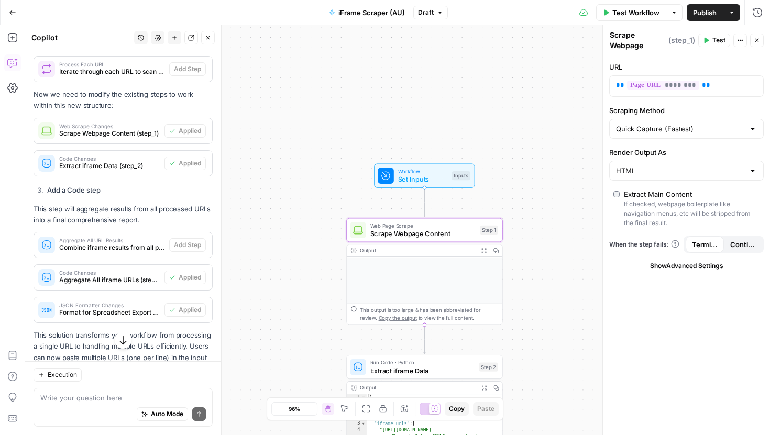
scroll to position [453, 0]
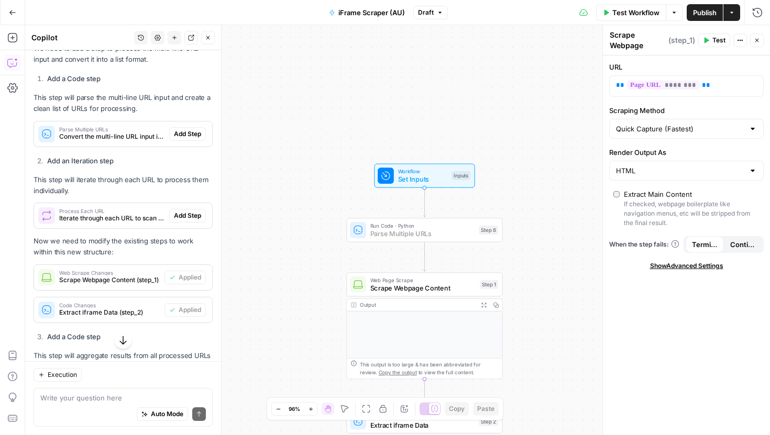
click at [191, 136] on span "Add Step" at bounding box center [187, 133] width 27 height 9
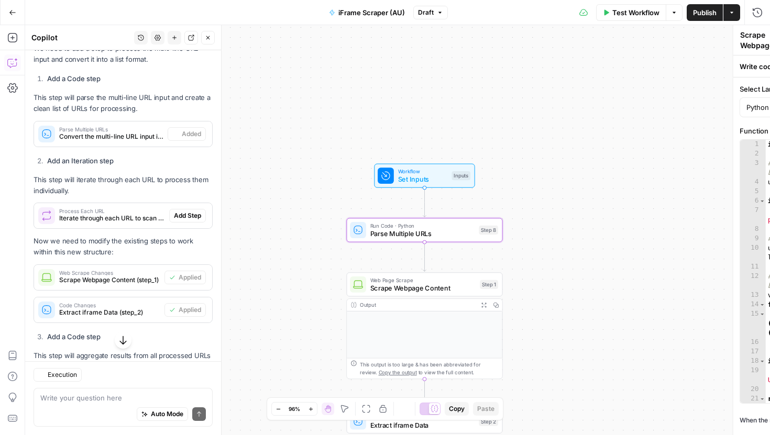
type textarea "Parse Multiple URLs"
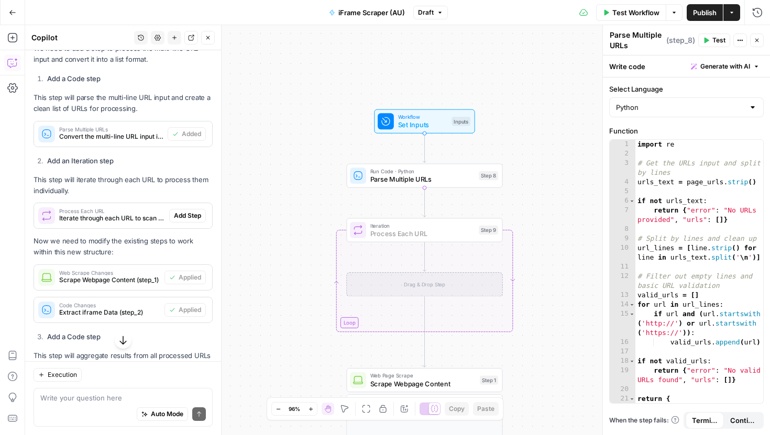
click at [192, 219] on span "Add Step" at bounding box center [187, 215] width 27 height 9
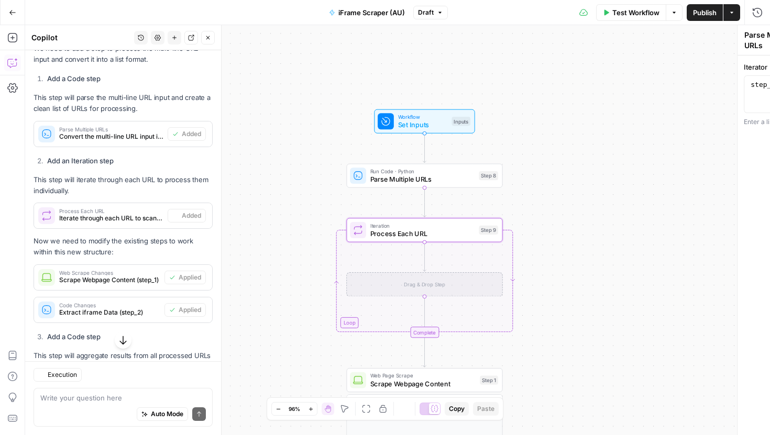
type textarea "Process Each URL"
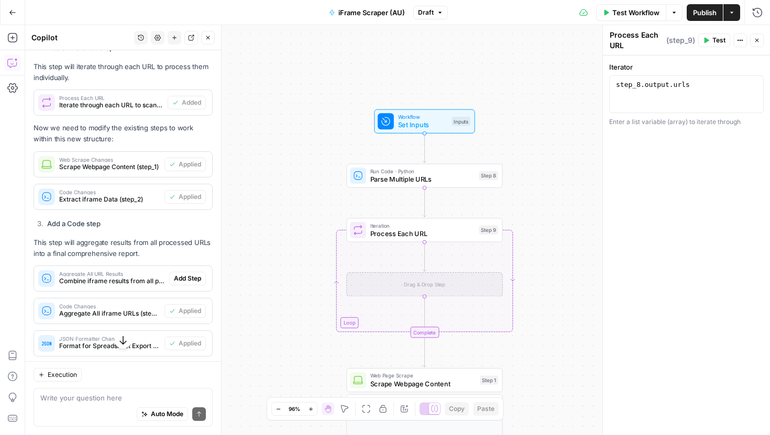
scroll to position [671, 0]
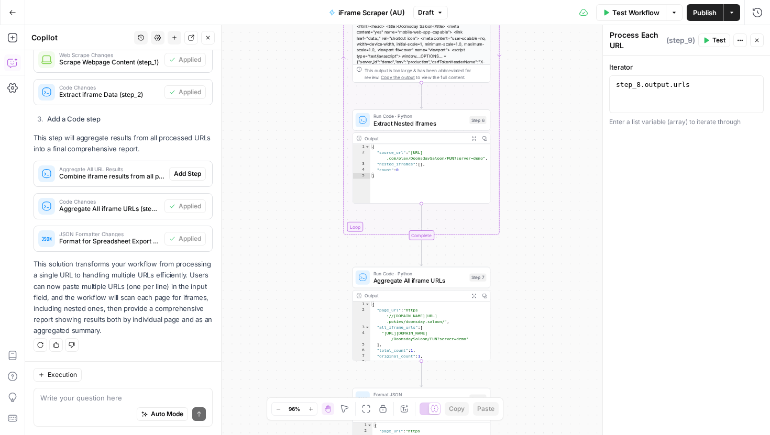
click at [186, 178] on span "Add Step" at bounding box center [187, 173] width 27 height 9
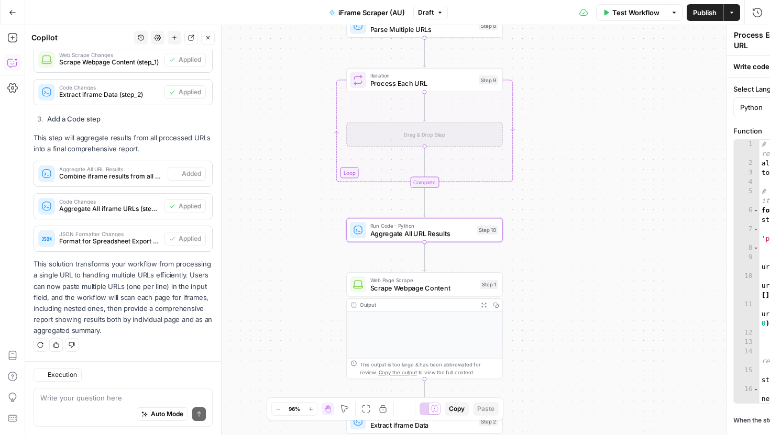
type textarea "Aggregate All URL Results"
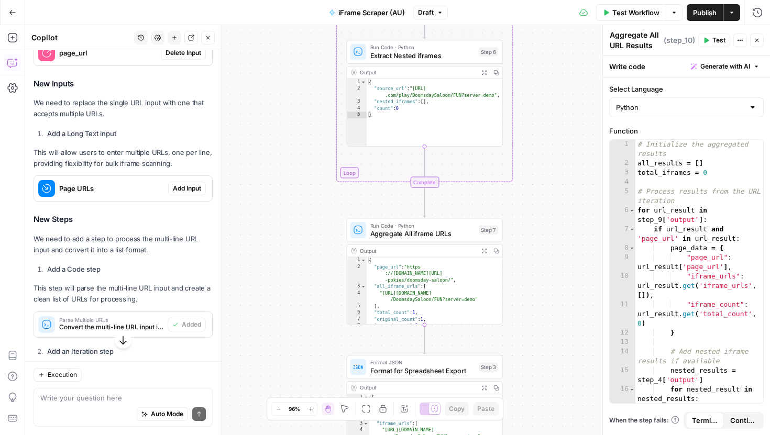
scroll to position [244, 0]
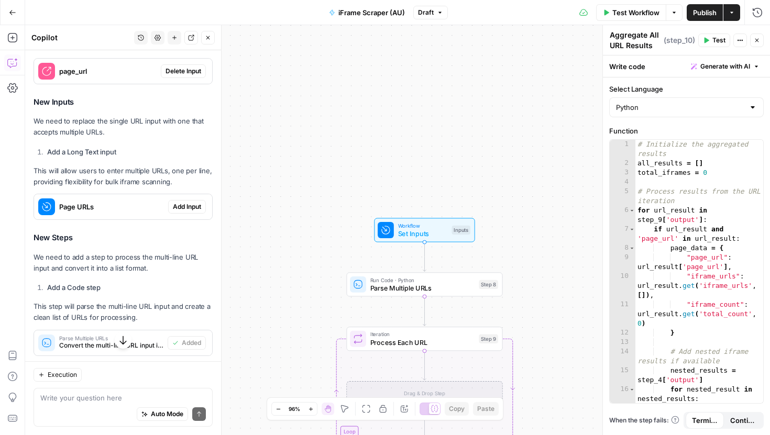
click at [703, 13] on span "Publish" at bounding box center [705, 12] width 24 height 10
click at [626, 15] on span "Test Workflow" at bounding box center [636, 12] width 47 height 10
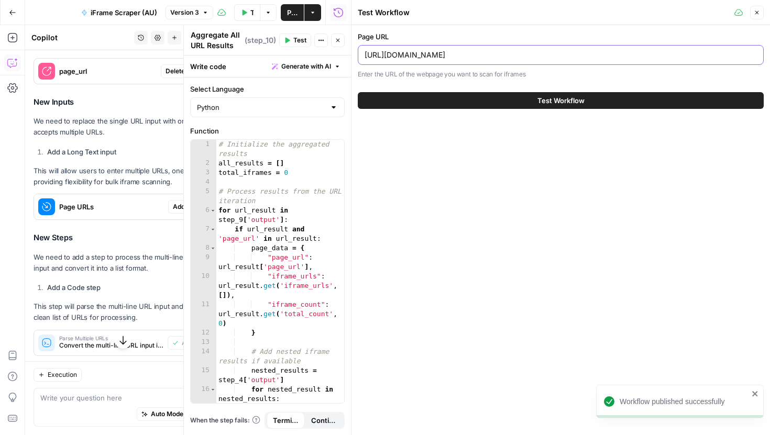
click at [483, 56] on input "[URL][DOMAIN_NAME]" at bounding box center [561, 55] width 393 height 10
click at [640, 54] on input "[URL][DOMAIN_NAME]" at bounding box center [561, 55] width 393 height 10
click at [358, 92] on button "Test Workflow" at bounding box center [561, 100] width 406 height 17
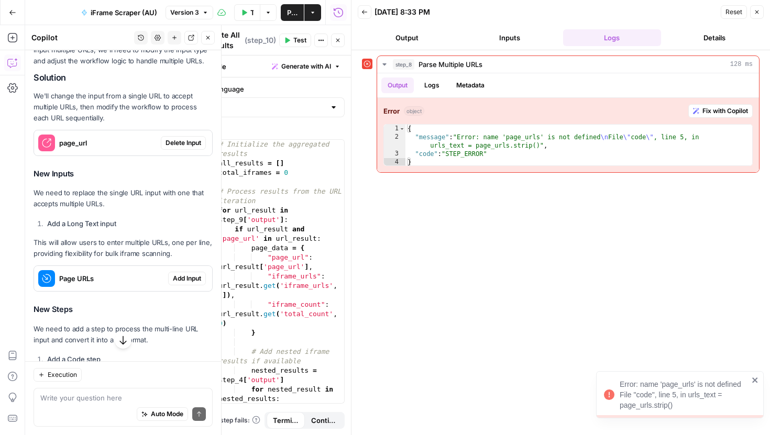
scroll to position [173, 0]
click at [193, 139] on span "Delete Input" at bounding box center [184, 142] width 36 height 9
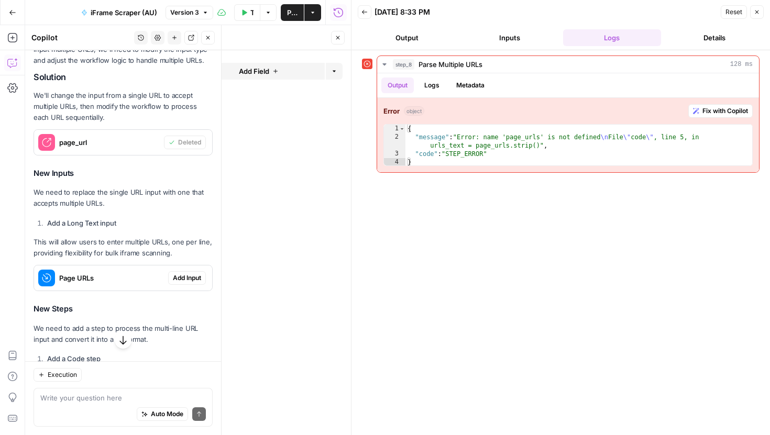
click at [183, 278] on span "Add Input" at bounding box center [187, 278] width 28 height 9
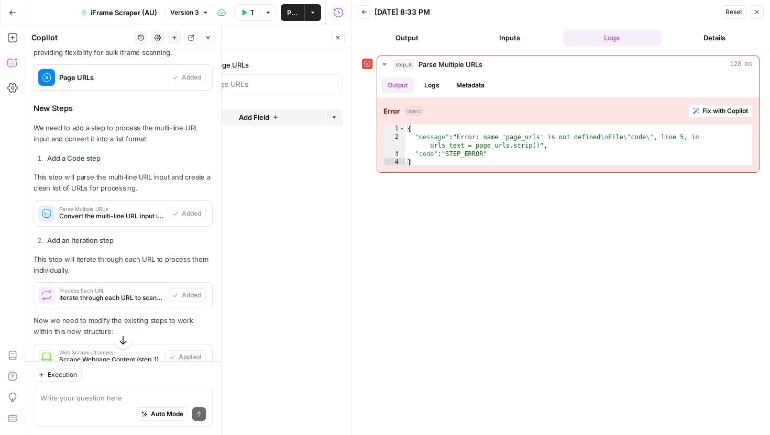
scroll to position [395, 0]
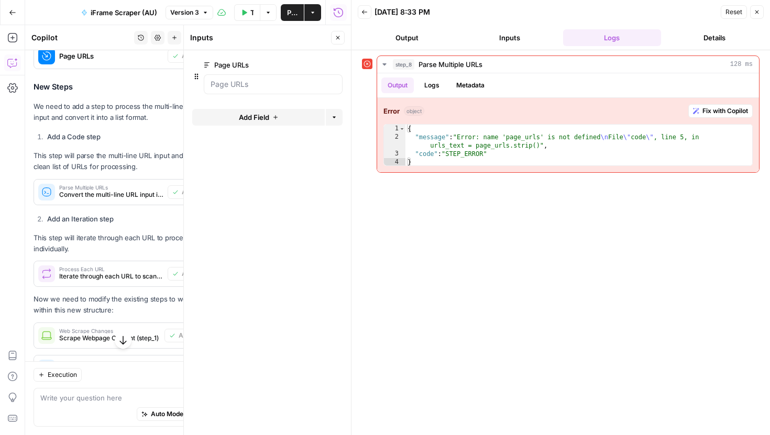
click at [367, 14] on icon "button" at bounding box center [365, 12] width 6 height 6
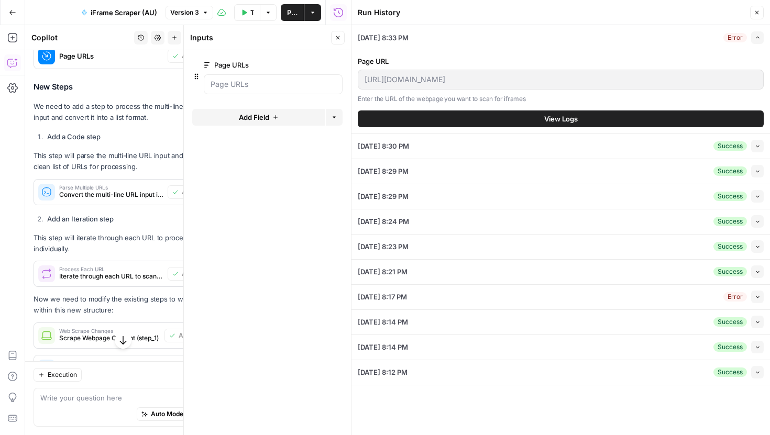
click at [760, 8] on button "Close" at bounding box center [757, 13] width 14 height 14
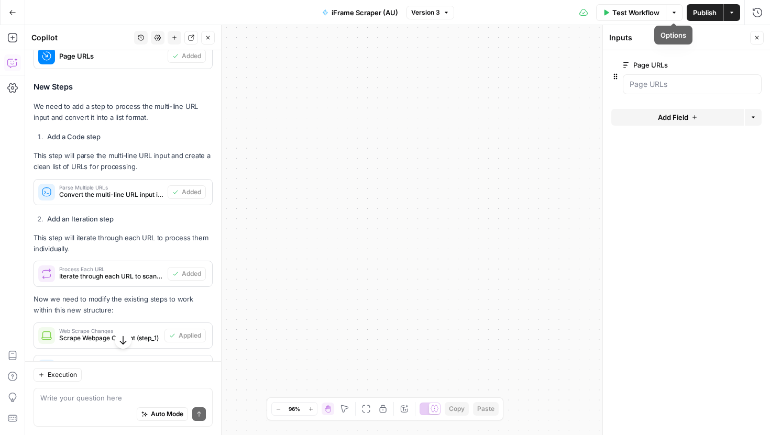
click at [622, 10] on span "Test Workflow" at bounding box center [636, 12] width 47 height 10
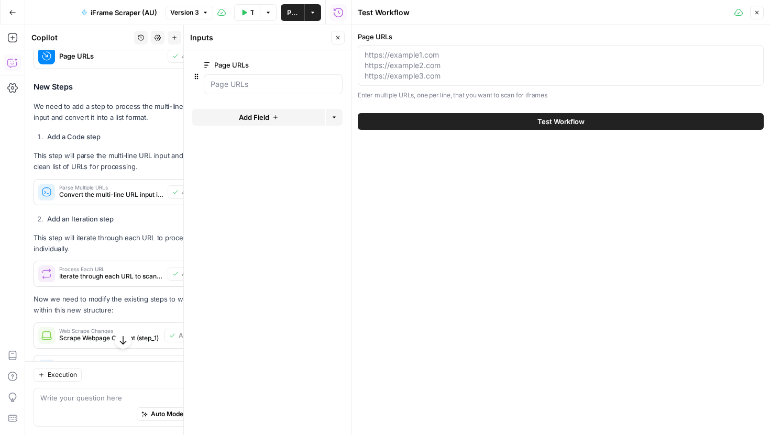
click at [759, 15] on icon "button" at bounding box center [757, 12] width 6 height 6
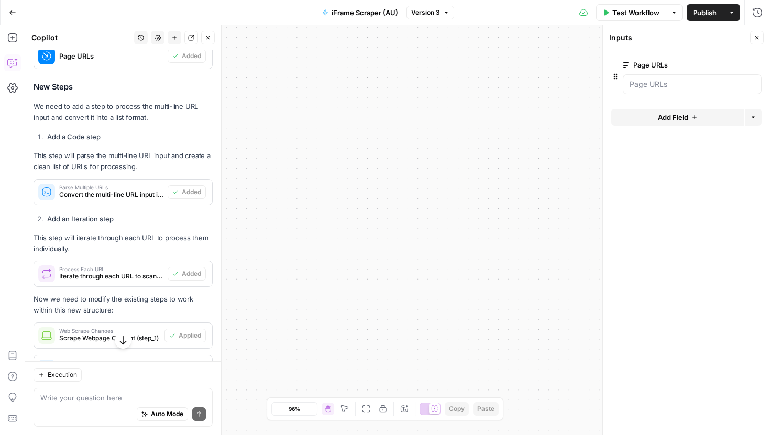
click at [712, 16] on span "Publish" at bounding box center [705, 12] width 24 height 10
click at [662, 83] on URLs "Page URLs" at bounding box center [692, 84] width 125 height 10
click at [660, 84] on URLs "Page URLs" at bounding box center [692, 84] width 125 height 10
click at [658, 87] on URLs "Page URLs" at bounding box center [692, 84] width 125 height 10
click at [653, 88] on URLs "Page URLs" at bounding box center [692, 84] width 125 height 10
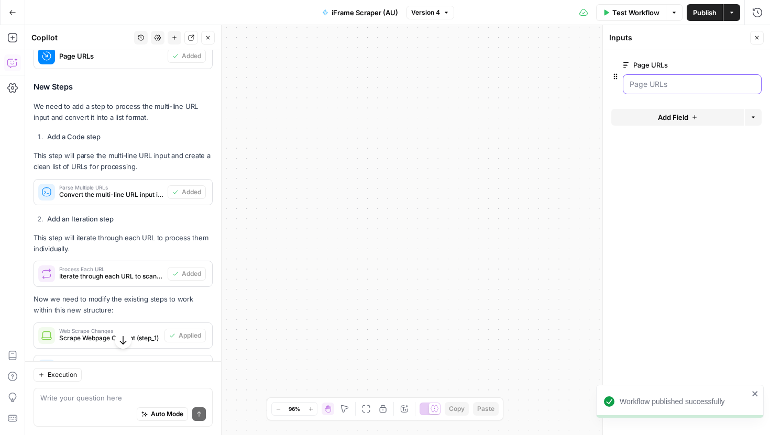
click at [653, 88] on URLs "Page URLs" at bounding box center [692, 84] width 125 height 10
click at [666, 214] on form "Page URLs edit field Delete group Add Field Options" at bounding box center [686, 242] width 167 height 385
click at [662, 86] on URLs "Page URLs" at bounding box center [692, 84] width 125 height 10
click at [628, 9] on span "Test Workflow" at bounding box center [636, 12] width 47 height 10
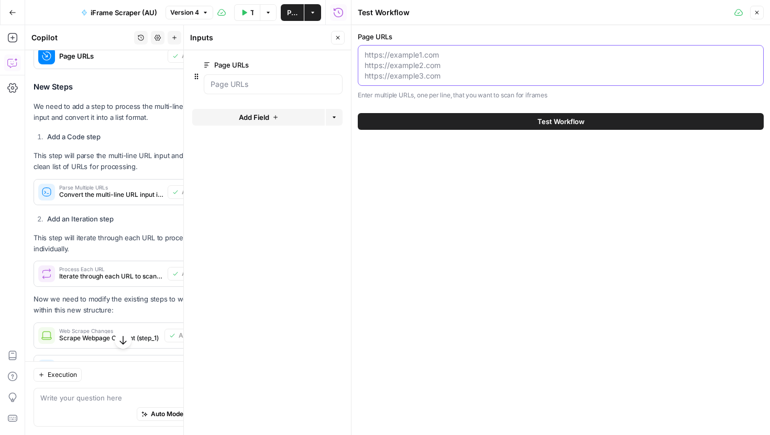
click at [533, 54] on textarea "Page URLs" at bounding box center [561, 65] width 393 height 31
paste textarea "[URL][DOMAIN_NAME][PERSON_NAME] [URL][DOMAIN_NAME] [URL][DOMAIN_NAME] [URL][DOM…"
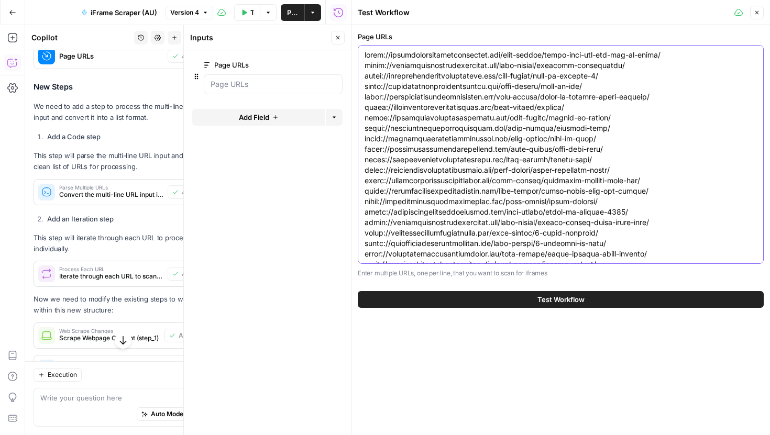
scroll to position [105, 0]
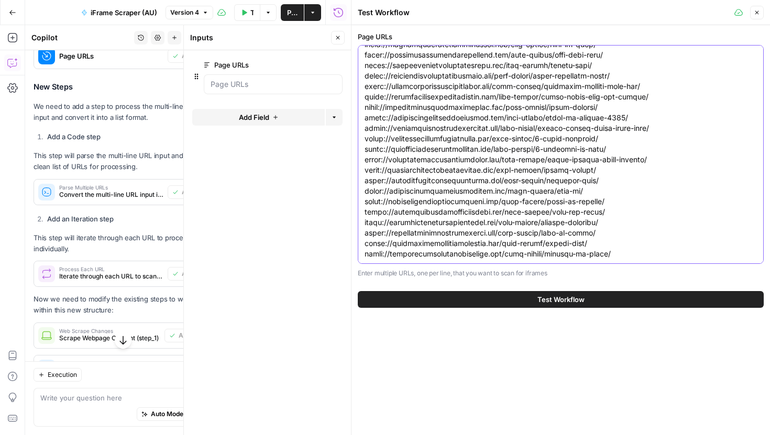
type textarea "[URL][DOMAIN_NAME][PERSON_NAME] [URL][DOMAIN_NAME] [URL][DOMAIN_NAME] [URL][DOM…"
click at [525, 297] on button "Test Workflow" at bounding box center [561, 299] width 406 height 17
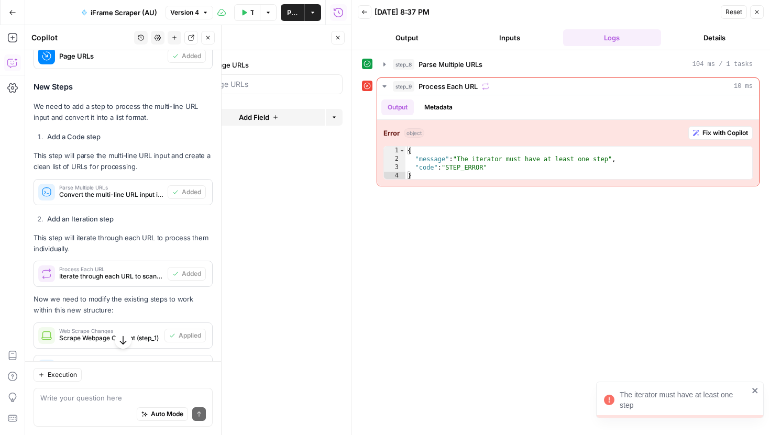
scroll to position [671, 0]
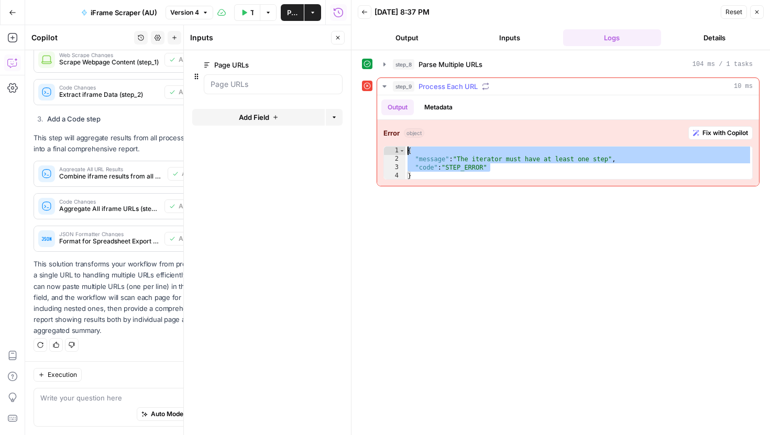
drag, startPoint x: 499, startPoint y: 168, endPoint x: 395, endPoint y: 150, distance: 105.9
click at [395, 150] on div "**********" at bounding box center [568, 163] width 369 height 34
type textarea "**********"
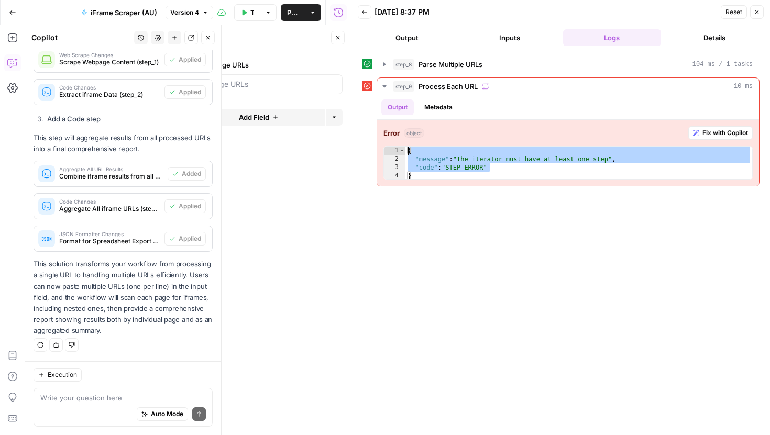
click at [79, 379] on button "Execution" at bounding box center [58, 375] width 48 height 14
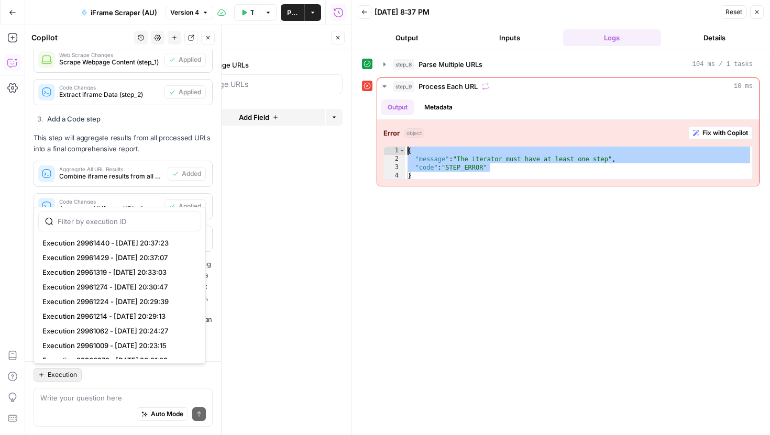
click at [96, 383] on div "Execution Write your question here Auto Mode Send" at bounding box center [123, 399] width 196 height 74
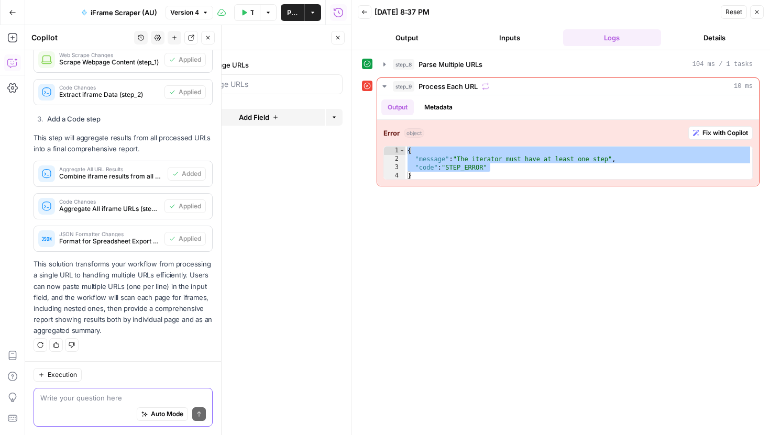
click at [90, 394] on textarea at bounding box center [123, 398] width 166 height 10
paste textarea "{ "message": "The iterator must have at least one step", "code": "STEP_ERROR""
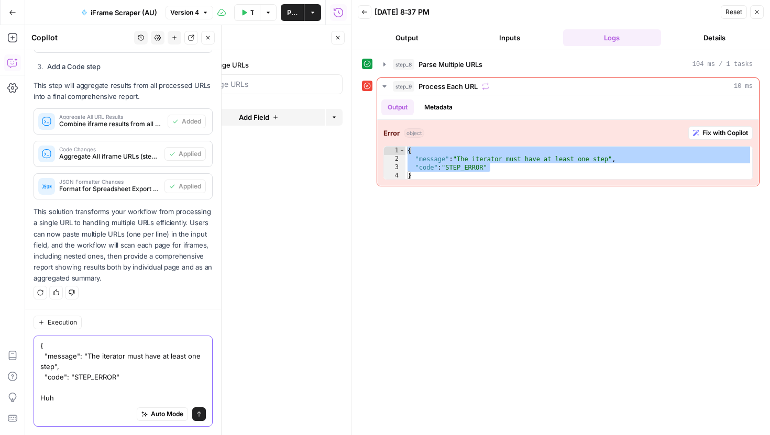
type textarea "{ "message": "The iterator must have at least one step", "code": "STEP_ERROR" H…"
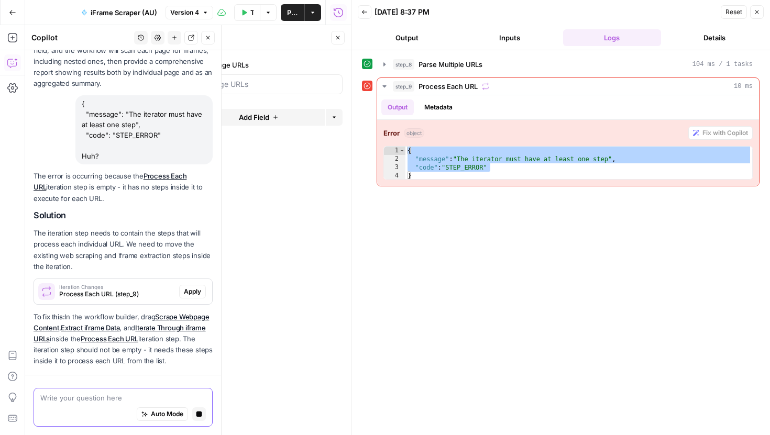
scroll to position [949, 0]
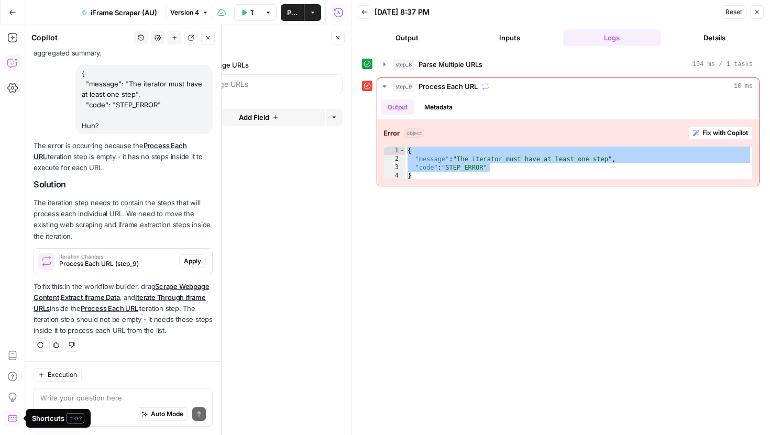
click at [188, 260] on span "Apply" at bounding box center [192, 261] width 17 height 9
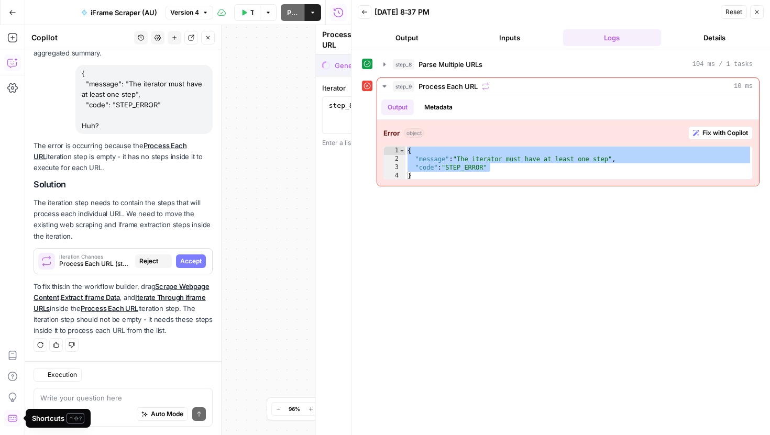
scroll to position [932, 0]
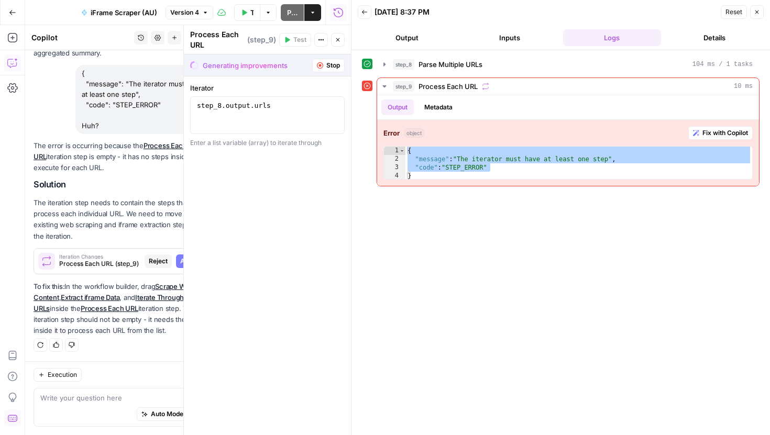
click at [758, 12] on icon "button" at bounding box center [757, 12] width 6 height 6
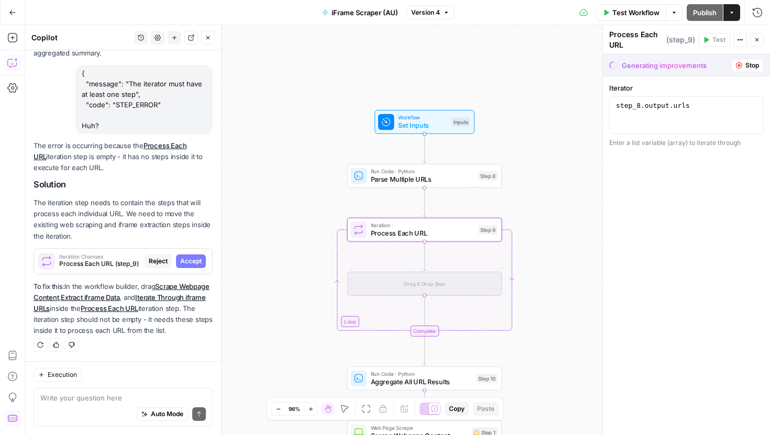
click at [199, 258] on span "Accept" at bounding box center [190, 261] width 21 height 9
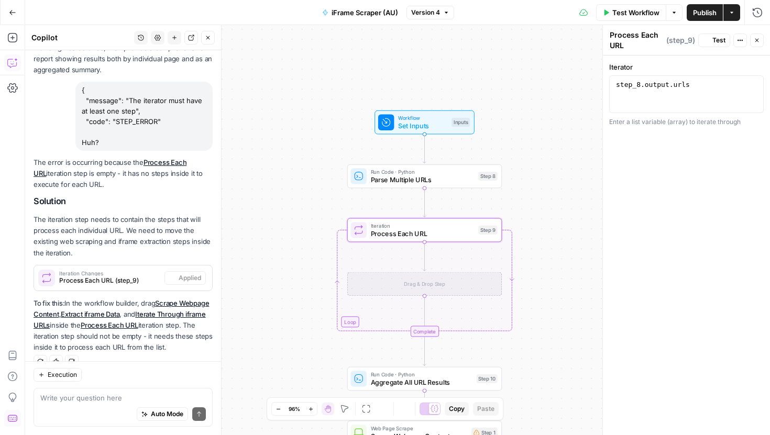
scroll to position [949, 0]
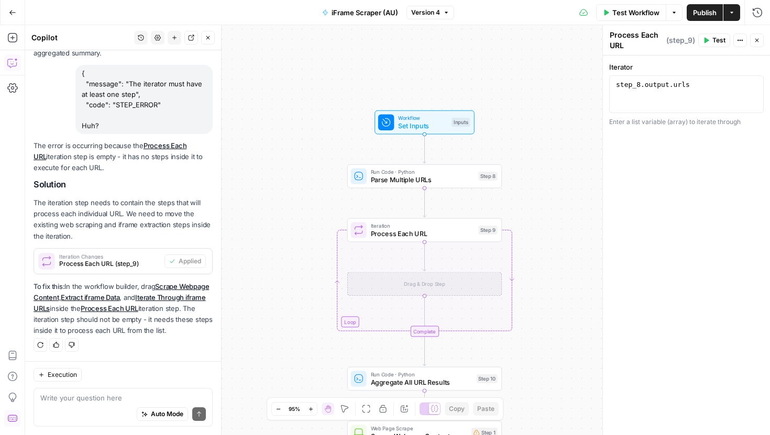
click at [623, 14] on span "Test Workflow" at bounding box center [636, 12] width 47 height 10
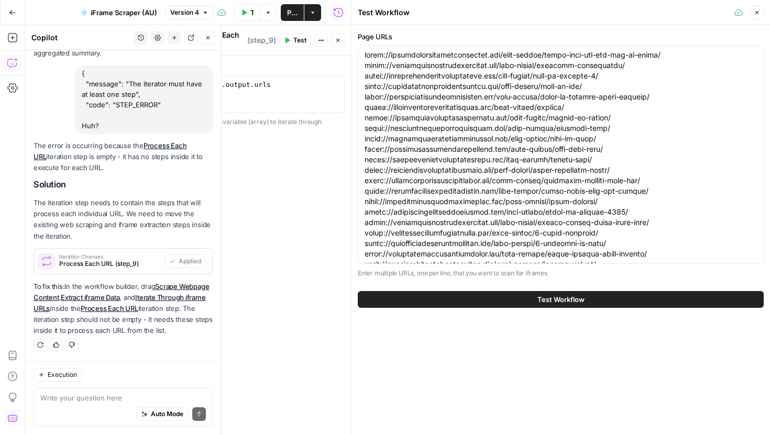
click at [565, 300] on span "Test Workflow" at bounding box center [561, 300] width 47 height 10
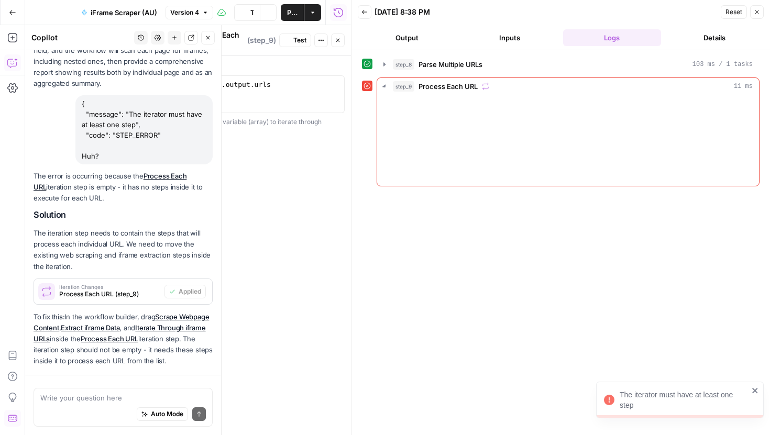
scroll to position [949, 0]
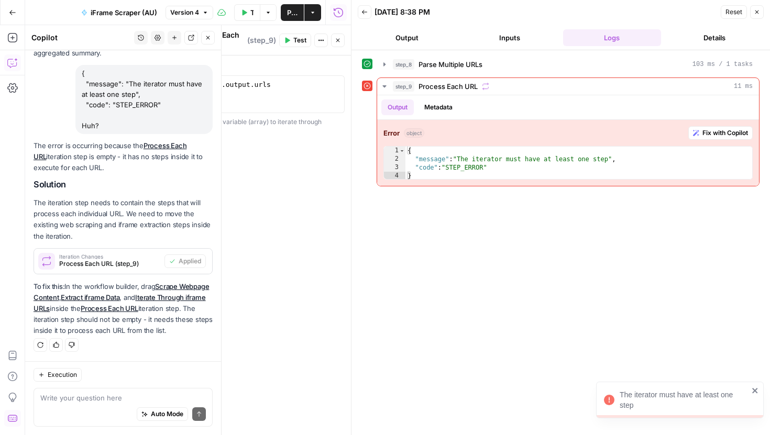
click at [760, 10] on icon "button" at bounding box center [757, 12] width 6 height 6
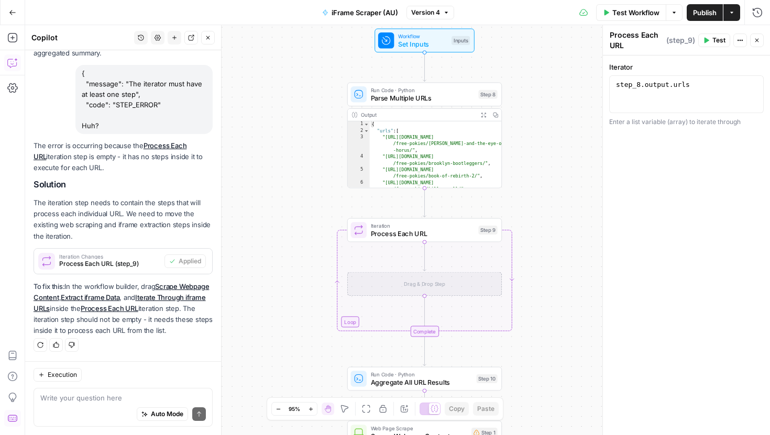
click at [134, 372] on div "Execution" at bounding box center [123, 375] width 179 height 14
click at [754, 38] on icon "button" at bounding box center [757, 40] width 6 height 6
click at [709, 8] on span "Publish" at bounding box center [705, 12] width 24 height 10
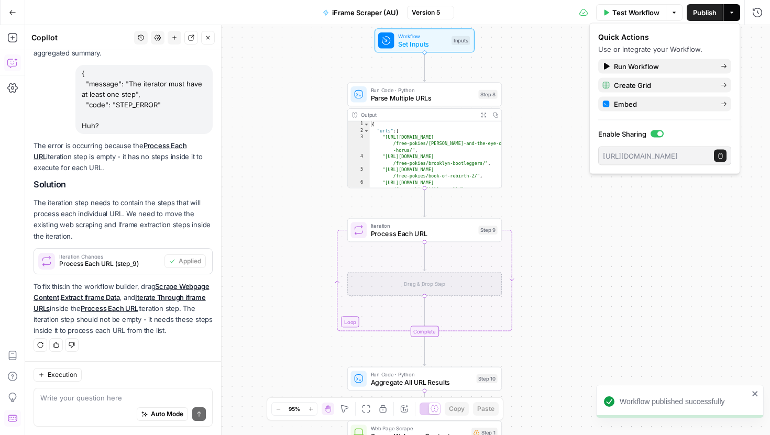
click at [634, 22] on div "Test Workflow Options Publish Actions Run History" at bounding box center [612, 12] width 317 height 25
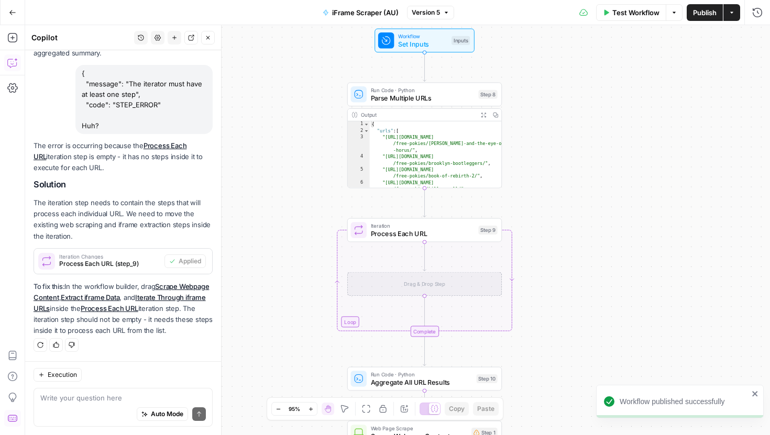
click at [635, 13] on span "Test Workflow" at bounding box center [636, 12] width 47 height 10
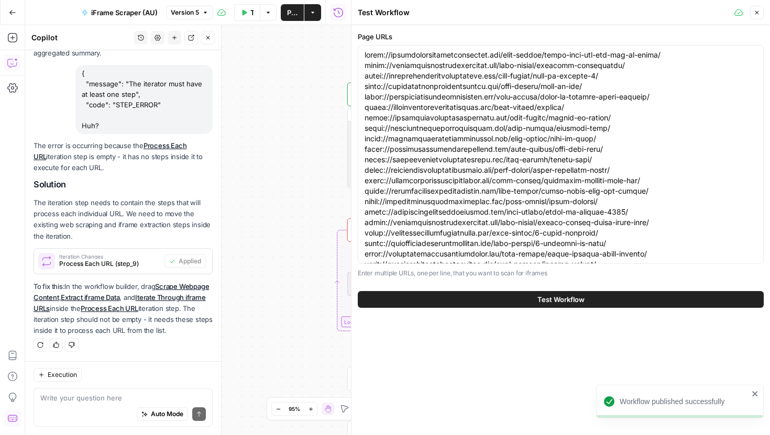
click at [538, 301] on span "Test Workflow" at bounding box center [561, 300] width 47 height 10
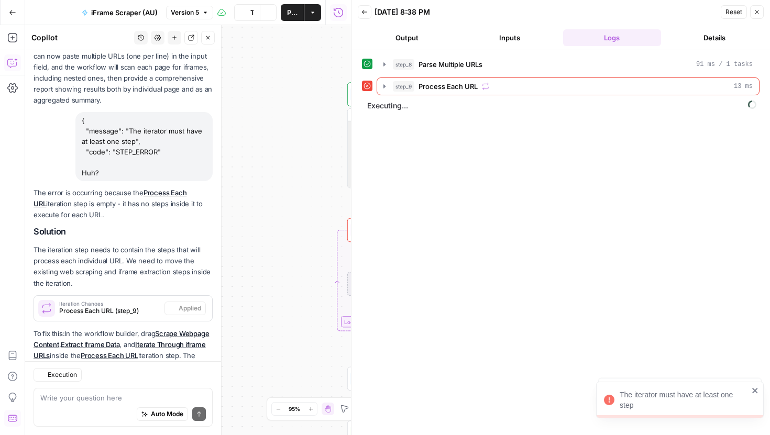
scroll to position [949, 0]
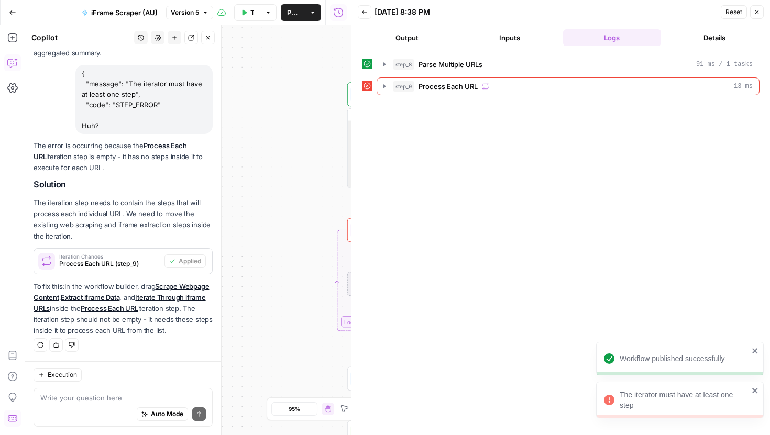
drag, startPoint x: 640, startPoint y: 408, endPoint x: 619, endPoint y: 395, distance: 24.9
click at [619, 395] on div "The iterator must have at least one step" at bounding box center [676, 400] width 151 height 27
copy div "The iterator must have at least one step"
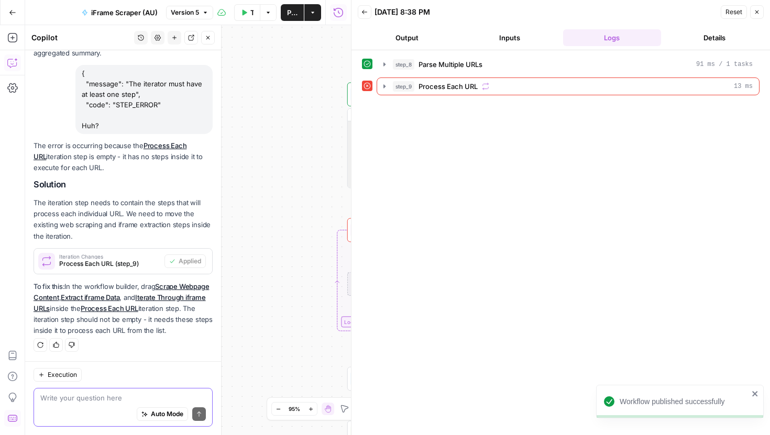
click at [80, 402] on textarea at bounding box center [123, 398] width 166 height 10
paste textarea "The iterator must have at least one step"
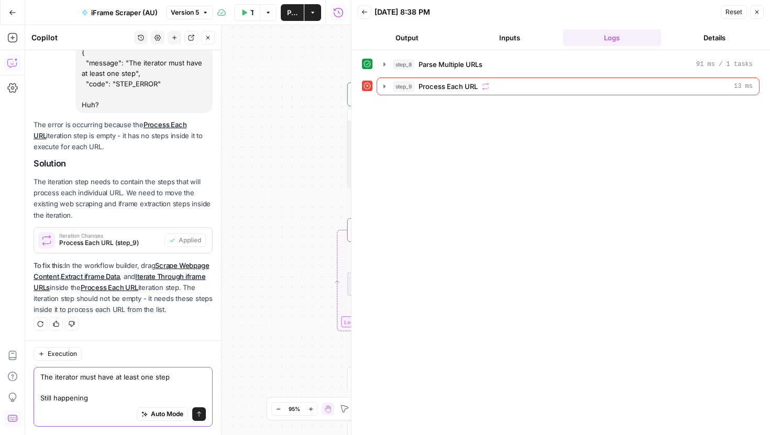
type textarea "The iterator must have at least one step Still happening"
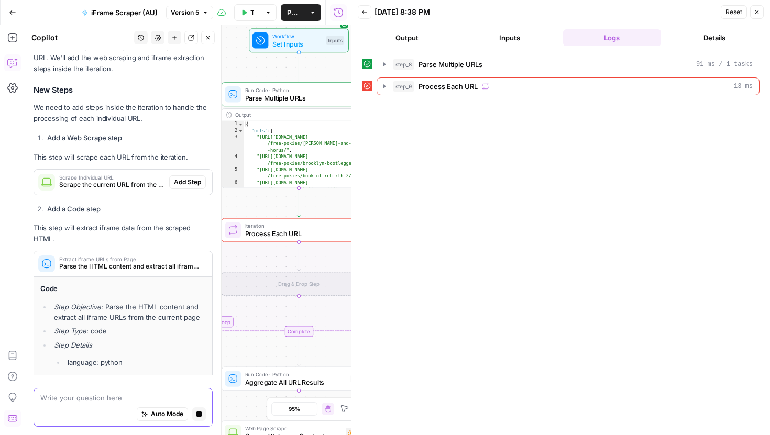
scroll to position [1347, 0]
click at [188, 184] on span "Add Step" at bounding box center [187, 183] width 27 height 9
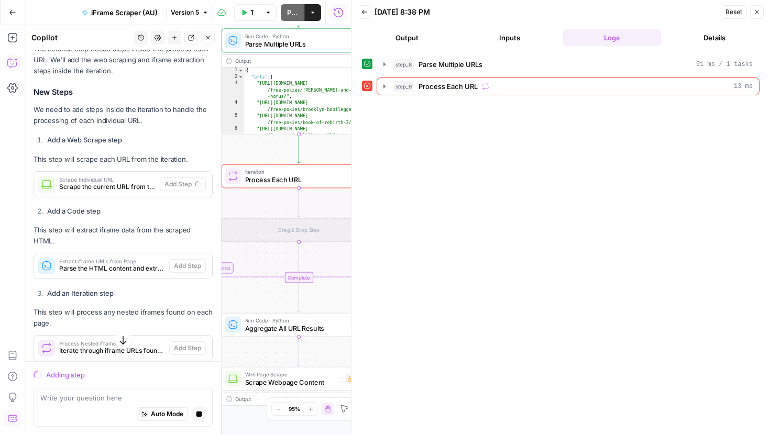
scroll to position [1409, 0]
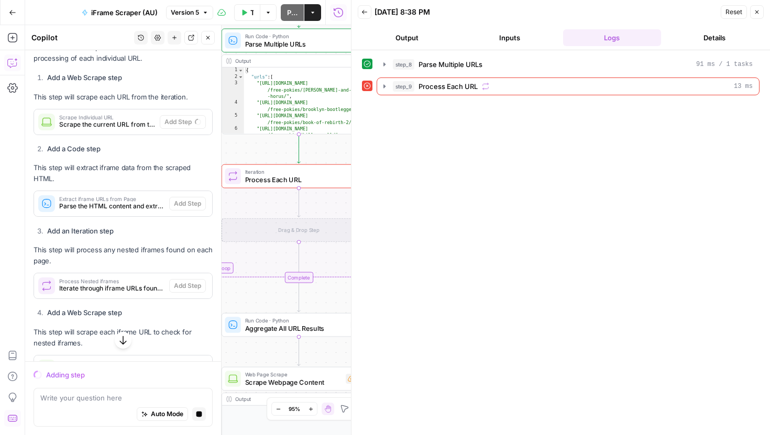
click at [758, 13] on icon "button" at bounding box center [758, 12] width 4 height 4
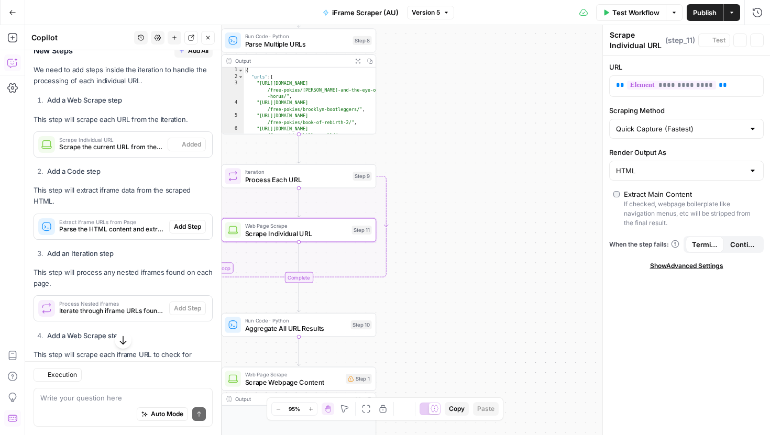
scroll to position [1499, 0]
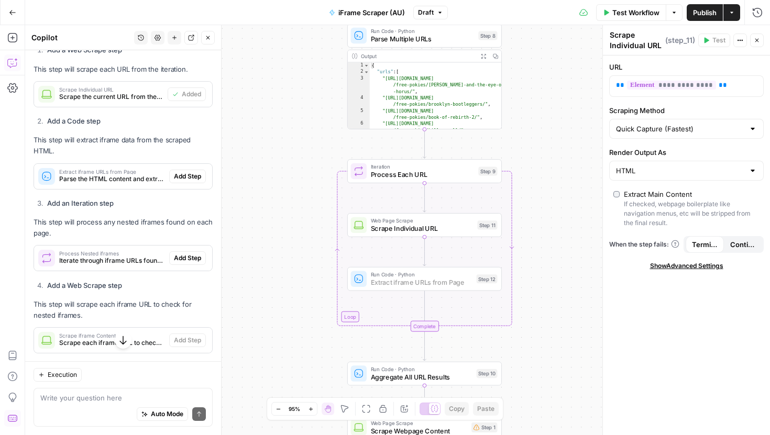
click at [188, 172] on span "Add Step" at bounding box center [187, 176] width 27 height 9
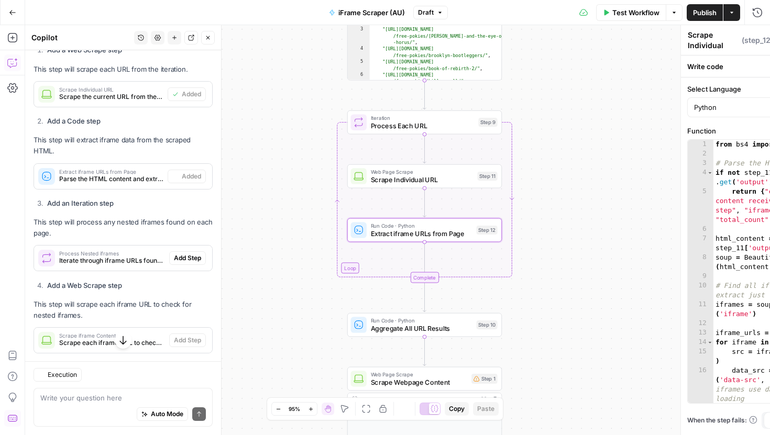
type textarea "Extract iframe URLs from Page"
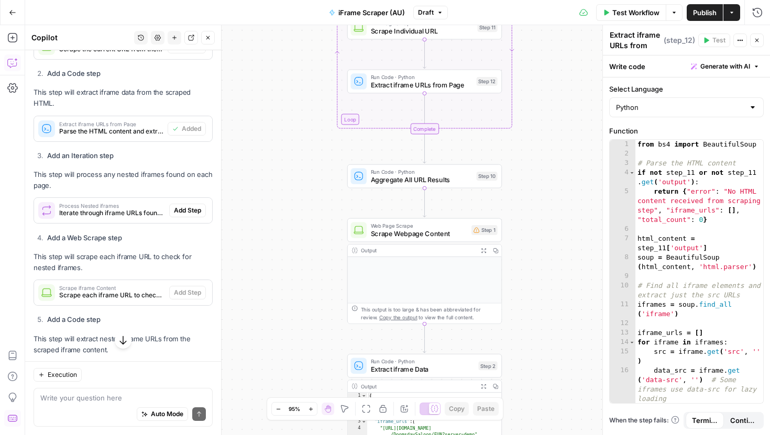
scroll to position [1544, 0]
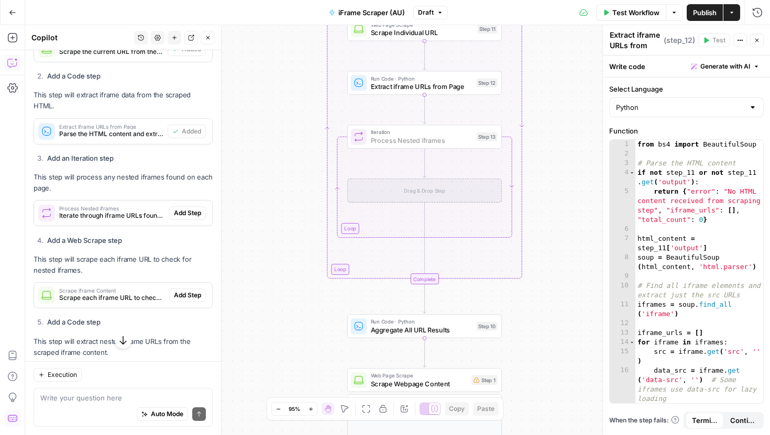
click at [190, 209] on span "Add Step" at bounding box center [187, 213] width 27 height 9
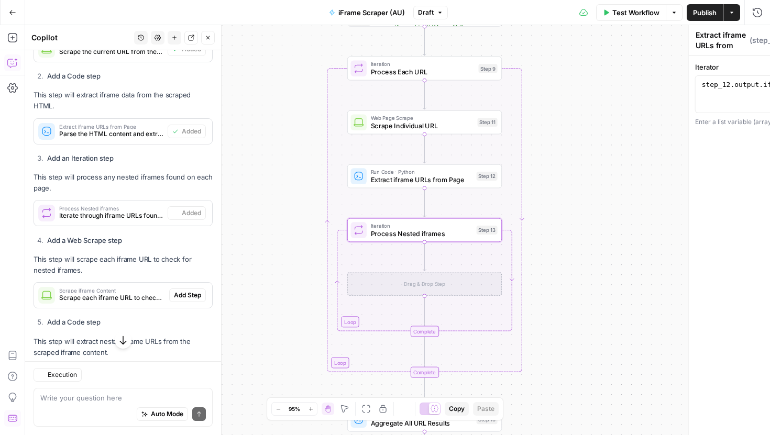
type textarea "Process Nested iframes"
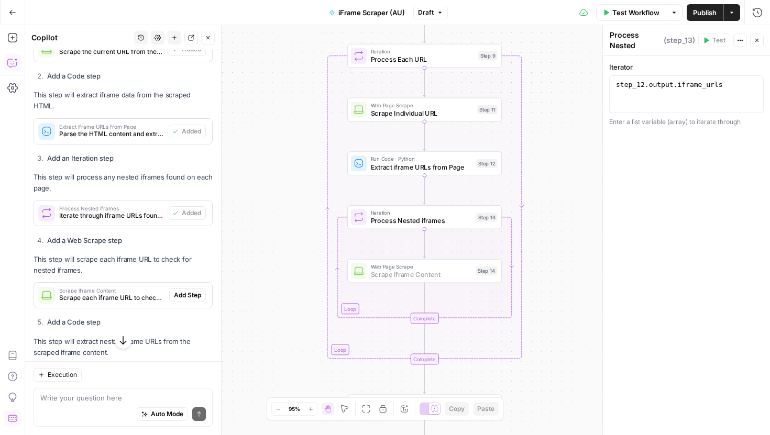
click at [196, 291] on span "Add Step" at bounding box center [187, 295] width 27 height 9
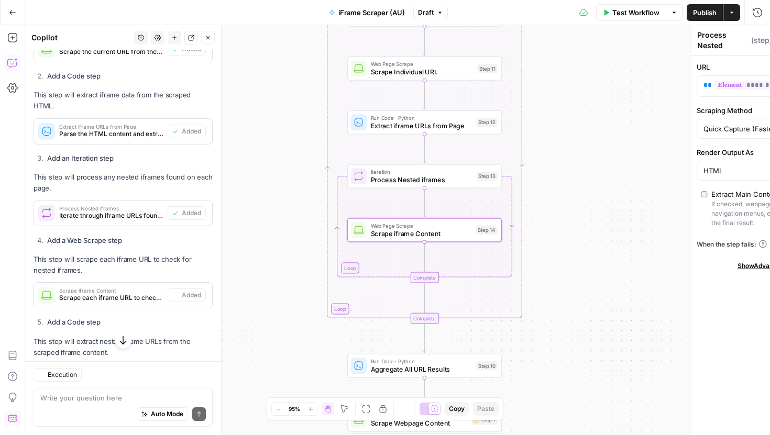
type textarea "Scrape iframe Content"
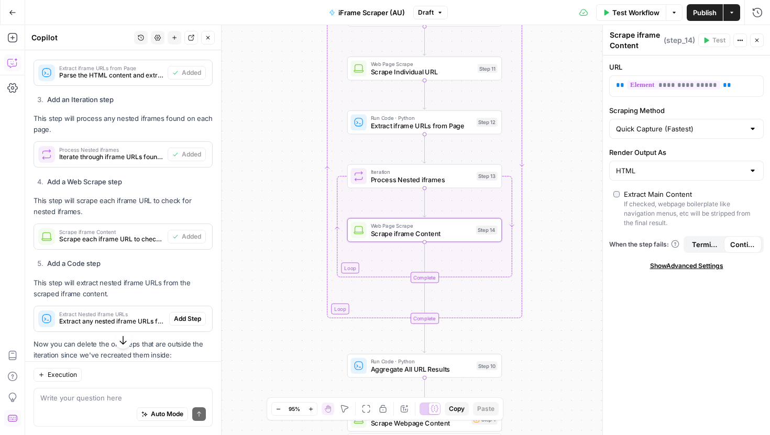
scroll to position [1615, 0]
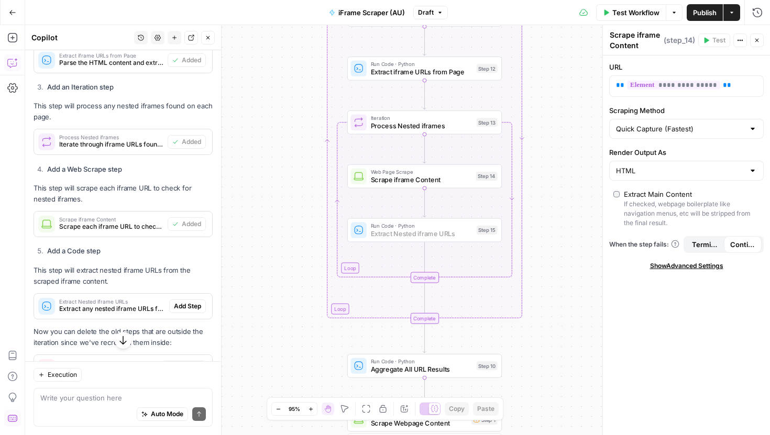
click at [189, 302] on span "Add Step" at bounding box center [187, 306] width 27 height 9
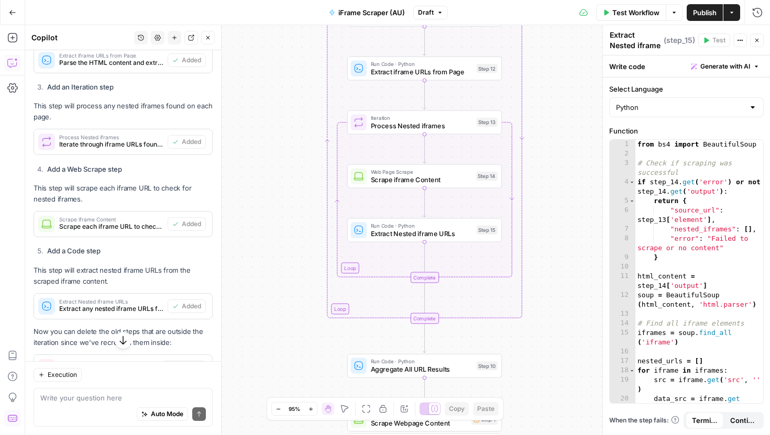
scroll to position [1684, 0]
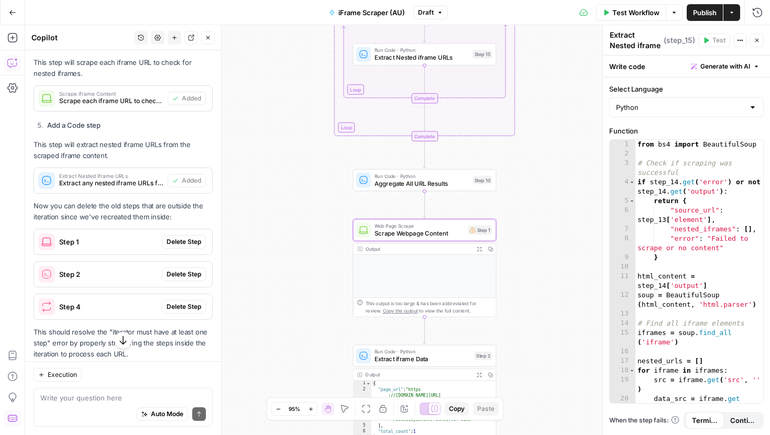
click at [188, 237] on span "Delete Step" at bounding box center [184, 241] width 35 height 9
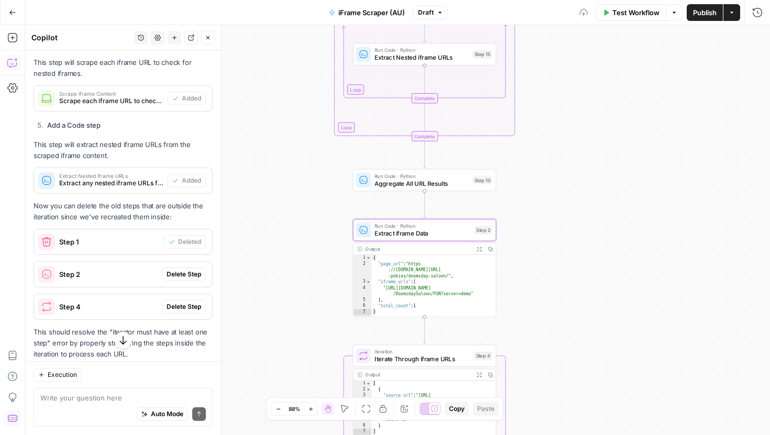
click at [185, 270] on span "Delete Step" at bounding box center [184, 274] width 35 height 9
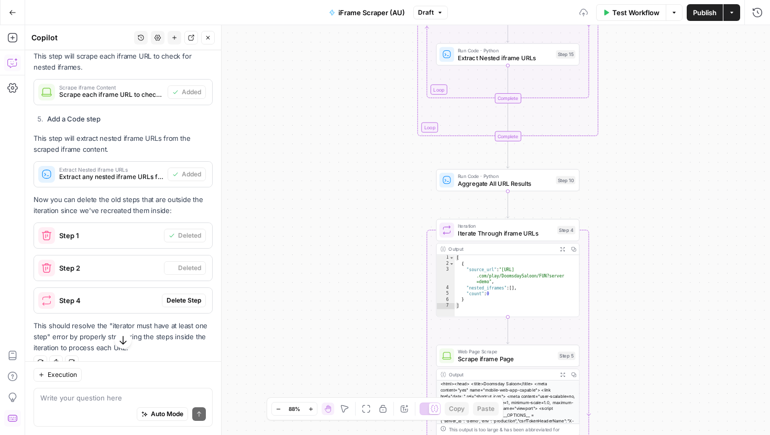
scroll to position [1728, 0]
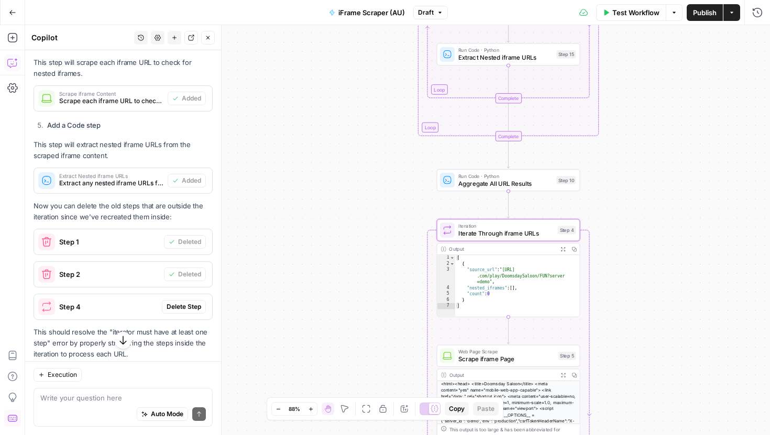
click at [182, 302] on span "Delete Step" at bounding box center [184, 306] width 35 height 9
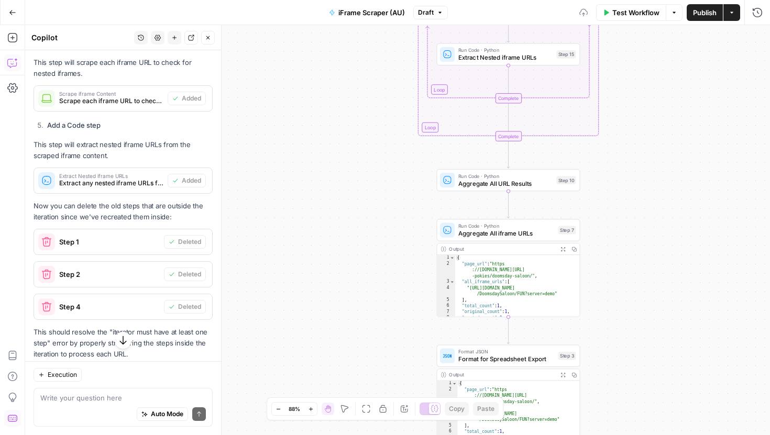
scroll to position [1741, 0]
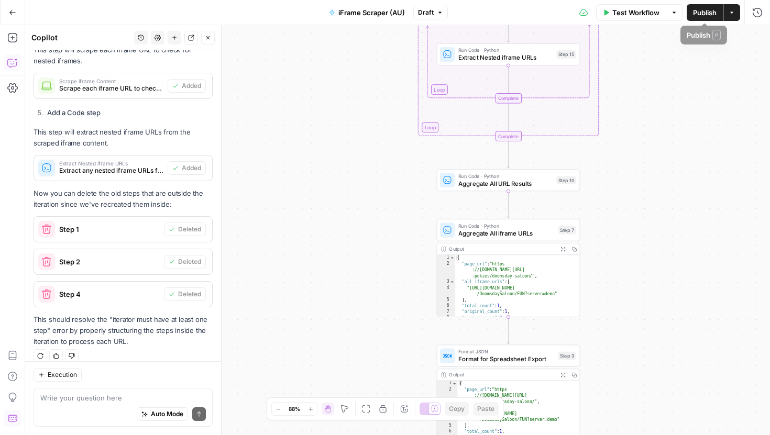
click at [635, 14] on span "Test Workflow" at bounding box center [636, 12] width 47 height 10
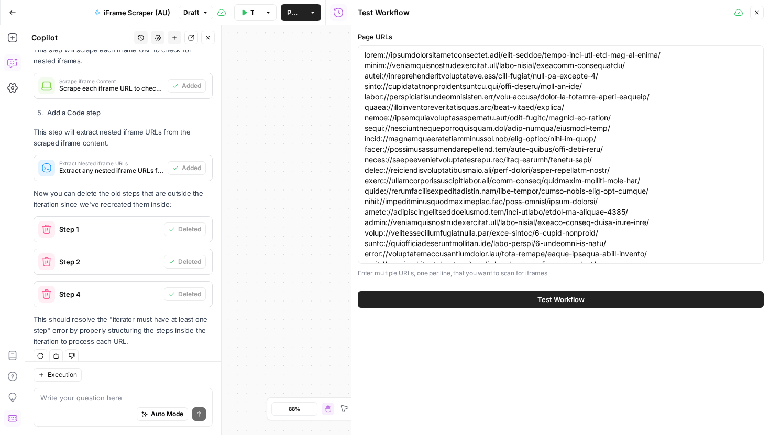
click at [570, 313] on div "Test Workflow" at bounding box center [561, 299] width 406 height 29
click at [565, 304] on span "Test Workflow" at bounding box center [561, 300] width 47 height 10
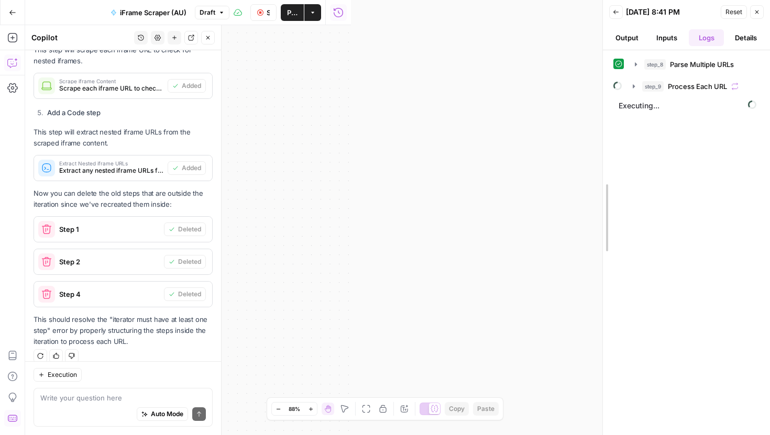
drag, startPoint x: 353, startPoint y: 55, endPoint x: 685, endPoint y: 81, distance: 333.2
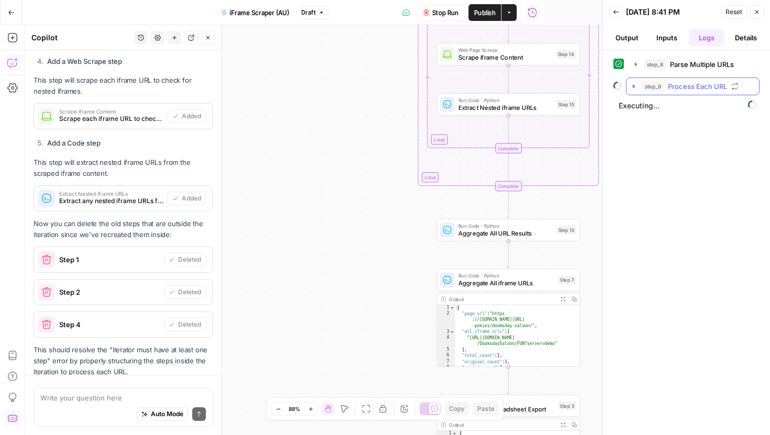
scroll to position [1741, 0]
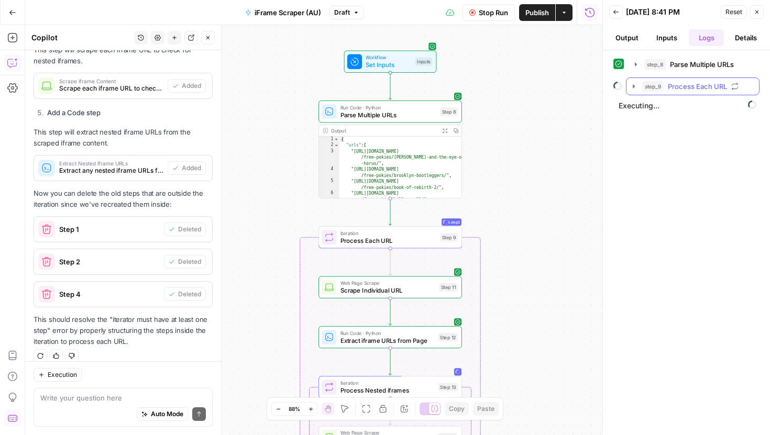
click at [633, 91] on button "step_9 Process Each URL" at bounding box center [693, 86] width 133 height 17
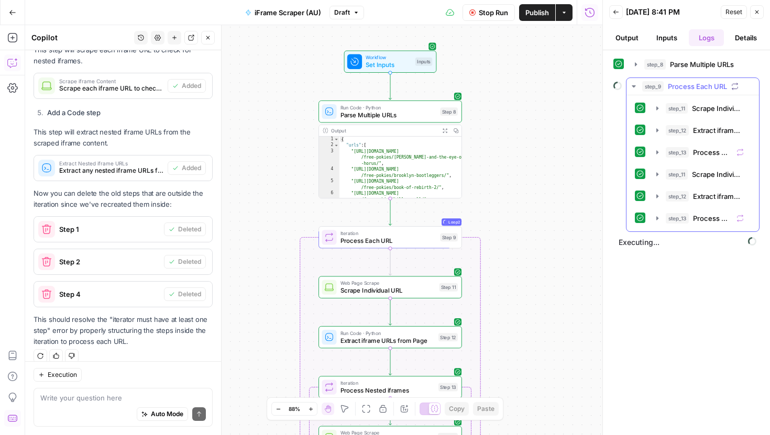
click at [637, 85] on icon "button" at bounding box center [634, 86] width 8 height 8
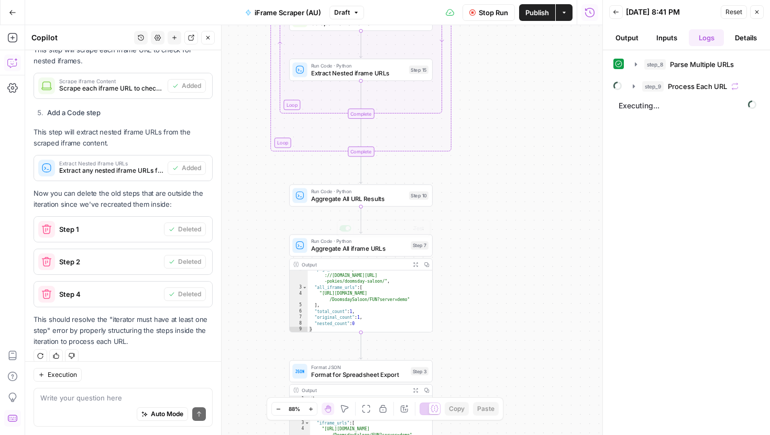
scroll to position [11, 0]
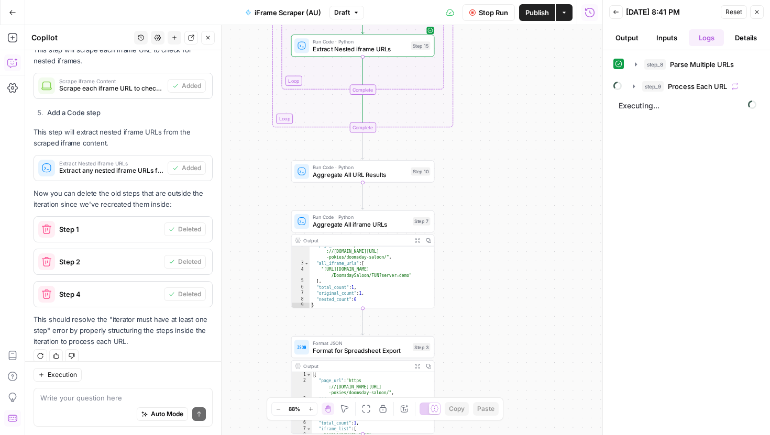
click at [672, 40] on button "Inputs" at bounding box center [667, 37] width 36 height 17
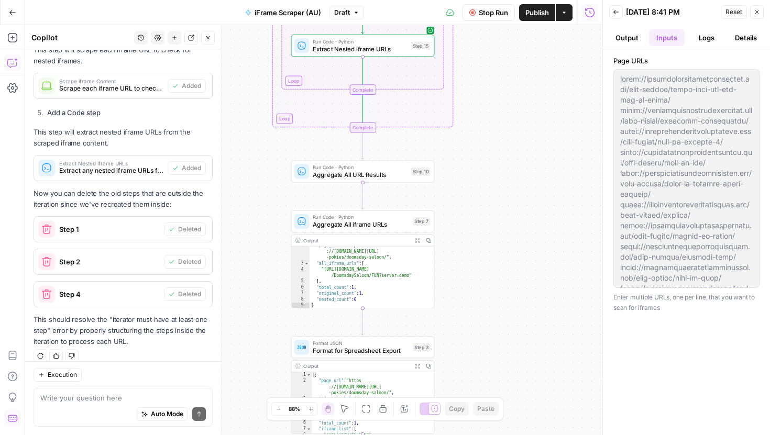
click at [633, 39] on button "Output" at bounding box center [627, 37] width 36 height 17
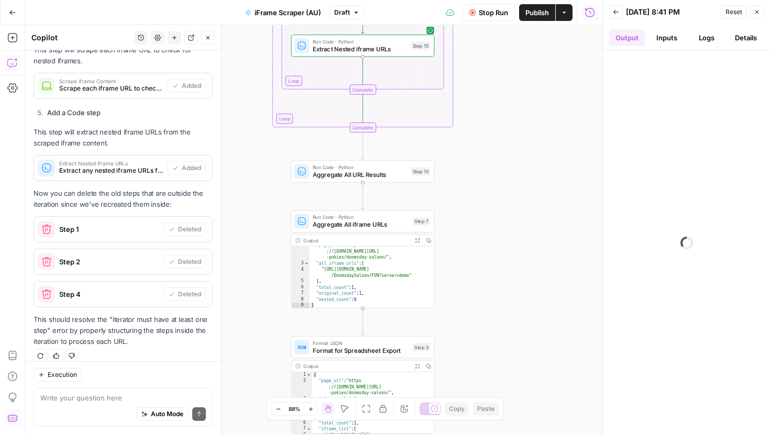
click at [653, 39] on button "Inputs" at bounding box center [667, 37] width 36 height 17
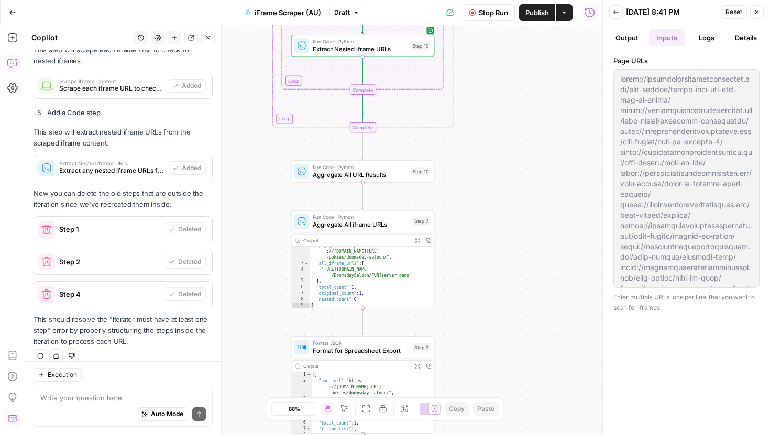
click at [699, 38] on button "Logs" at bounding box center [707, 37] width 36 height 17
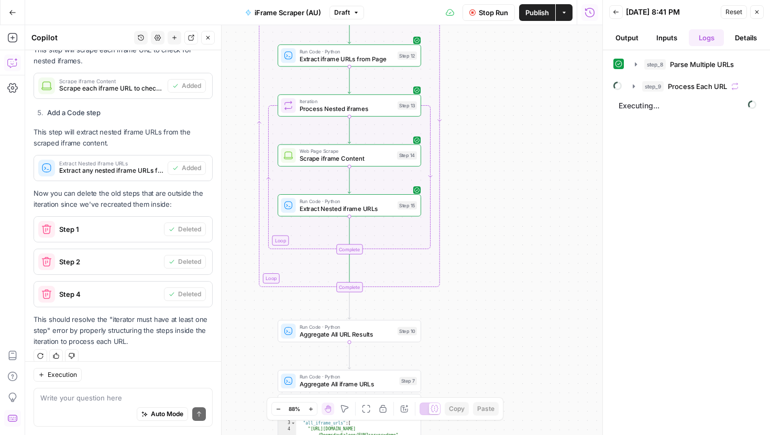
drag, startPoint x: 500, startPoint y: 163, endPoint x: 484, endPoint y: 249, distance: 87.4
click at [484, 249] on div "Workflow Set Inputs Inputs Run Code · Python Parse Multiple URLs Step 8 Output …" at bounding box center [314, 230] width 578 height 410
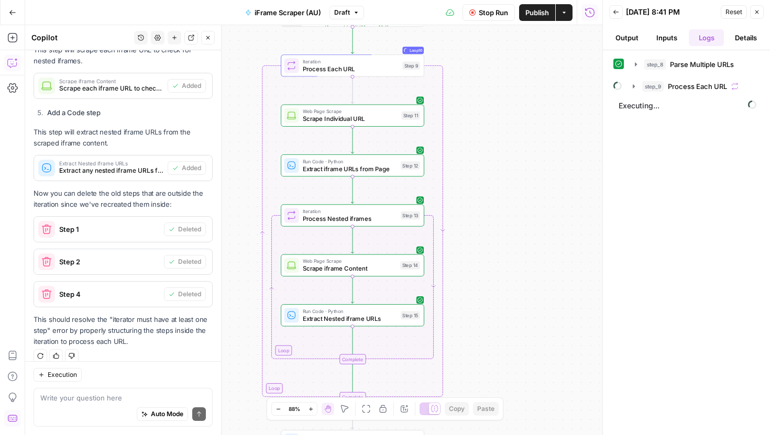
drag, startPoint x: 487, startPoint y: 308, endPoint x: 489, endPoint y: 296, distance: 12.8
click at [489, 296] on div "Workflow Set Inputs Inputs Run Code · Python Parse Multiple URLs Step 8 Output …" at bounding box center [314, 230] width 578 height 410
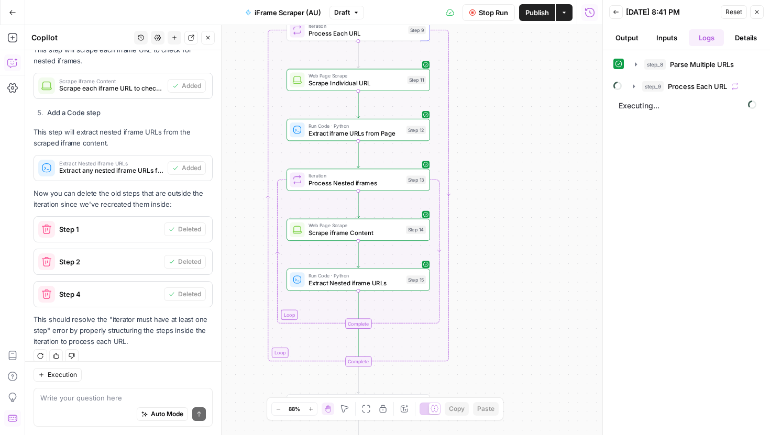
drag, startPoint x: 511, startPoint y: 208, endPoint x: 517, endPoint y: 172, distance: 36.1
click at [517, 172] on div "Workflow Set Inputs Inputs Run Code · Python Parse Multiple URLs Step 8 Output …" at bounding box center [314, 230] width 578 height 410
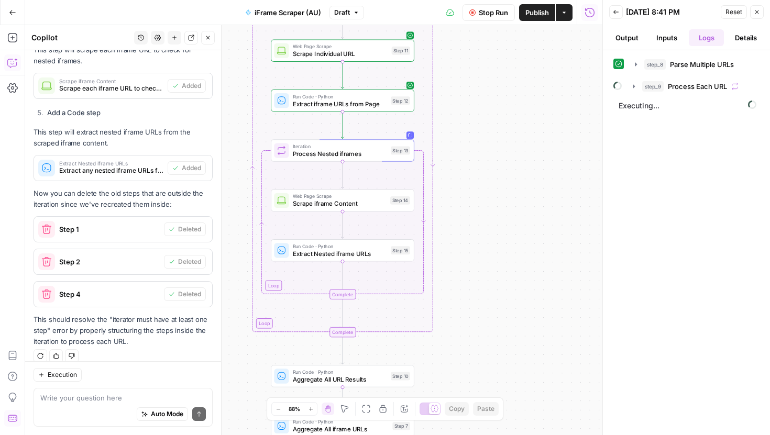
drag, startPoint x: 529, startPoint y: 164, endPoint x: 514, endPoint y: 135, distance: 33.3
click at [514, 135] on div "Workflow Set Inputs Inputs Run Code · Python Parse Multiple URLs Step 8 Output …" at bounding box center [314, 230] width 578 height 410
click at [209, 40] on icon "button" at bounding box center [208, 38] width 6 height 6
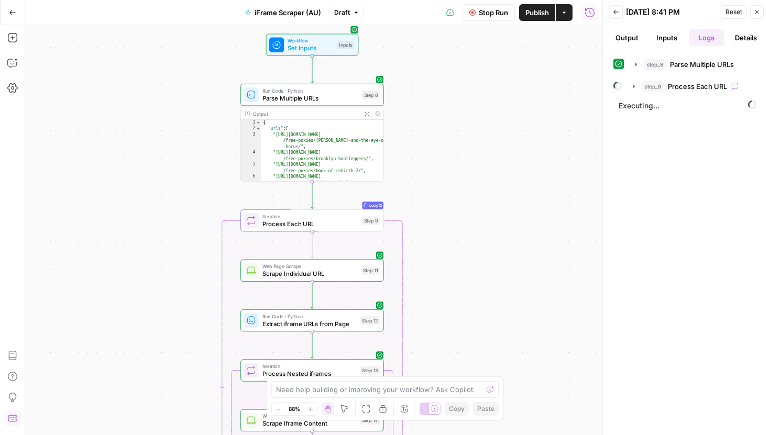
drag, startPoint x: 195, startPoint y: 81, endPoint x: 165, endPoint y: 302, distance: 223.7
click at [165, 302] on div "Workflow Set Inputs Inputs Run Code · Python Parse Multiple URLs Step 8 Output …" at bounding box center [314, 230] width 578 height 410
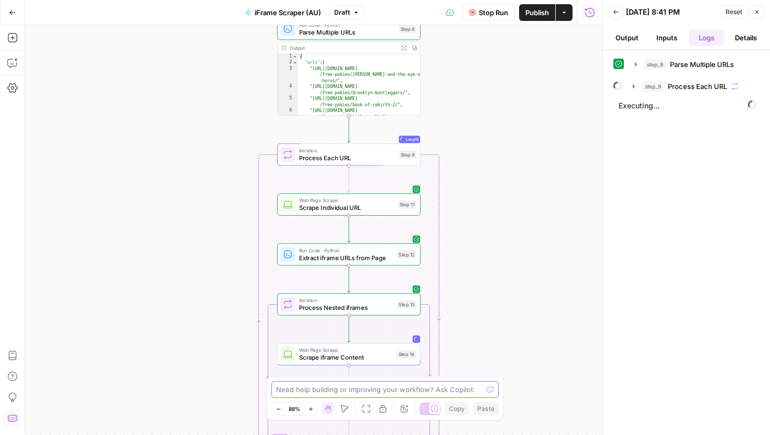
drag, startPoint x: 434, startPoint y: 201, endPoint x: 471, endPoint y: 135, distance: 75.8
click at [471, 135] on div "Workflow Set Inputs Inputs Run Code · Python Parse Multiple URLs Step 8 Output …" at bounding box center [314, 230] width 578 height 410
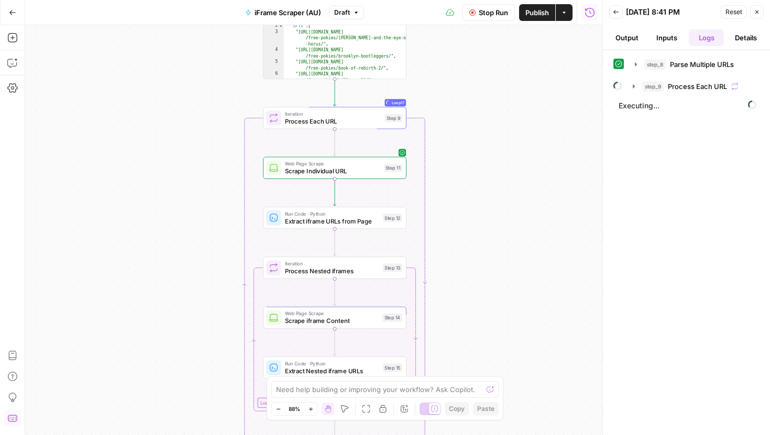
drag, startPoint x: 489, startPoint y: 192, endPoint x: 475, endPoint y: 155, distance: 39.3
click at [475, 155] on div "Workflow Set Inputs Inputs Run Code · Python Parse Multiple URLs Step 8 Output …" at bounding box center [314, 230] width 578 height 410
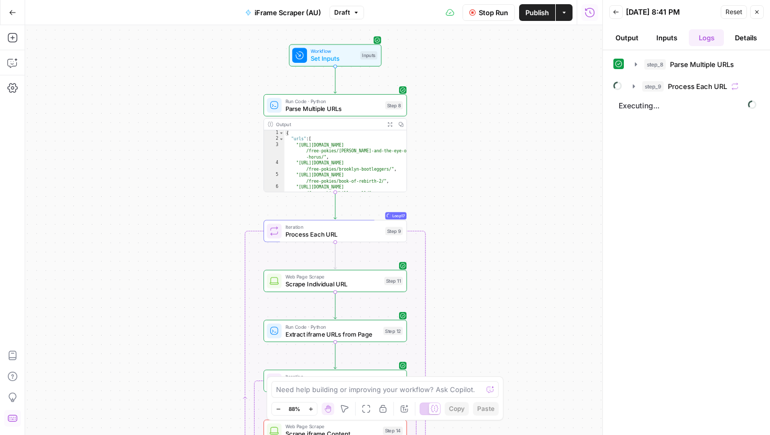
drag, startPoint x: 476, startPoint y: 138, endPoint x: 476, endPoint y: 250, distance: 112.7
click at [476, 250] on div "Workflow Set Inputs Inputs Run Code · Python Parse Multiple URLs Step 8 Output …" at bounding box center [314, 230] width 578 height 410
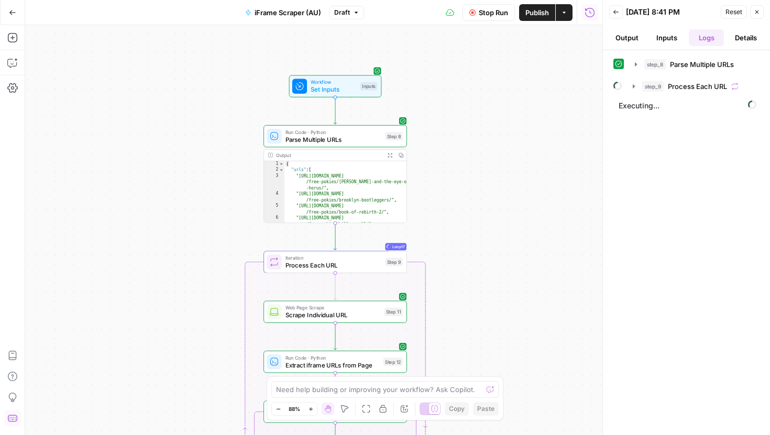
drag, startPoint x: 489, startPoint y: 156, endPoint x: 489, endPoint y: 211, distance: 55.0
click at [489, 211] on div "Workflow Set Inputs Inputs Run Code · Python Parse Multiple URLs Step 8 Output …" at bounding box center [314, 230] width 578 height 410
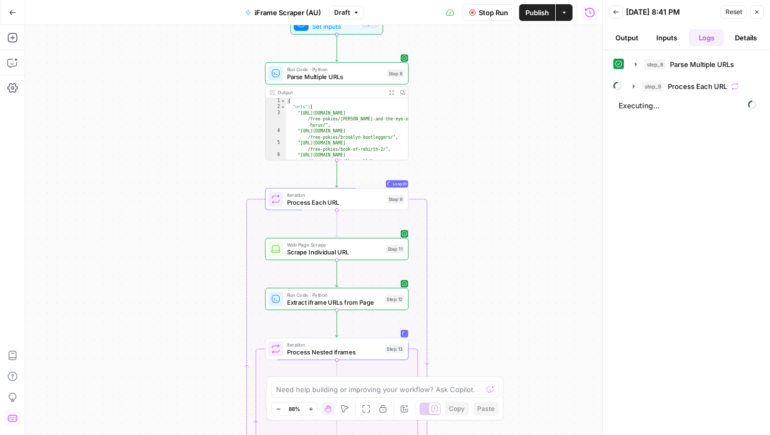
drag, startPoint x: 495, startPoint y: 282, endPoint x: 497, endPoint y: 194, distance: 87.5
click at [497, 194] on div "Workflow Set Inputs Inputs Run Code · Python Parse Multiple URLs Step 8 Output …" at bounding box center [314, 230] width 578 height 410
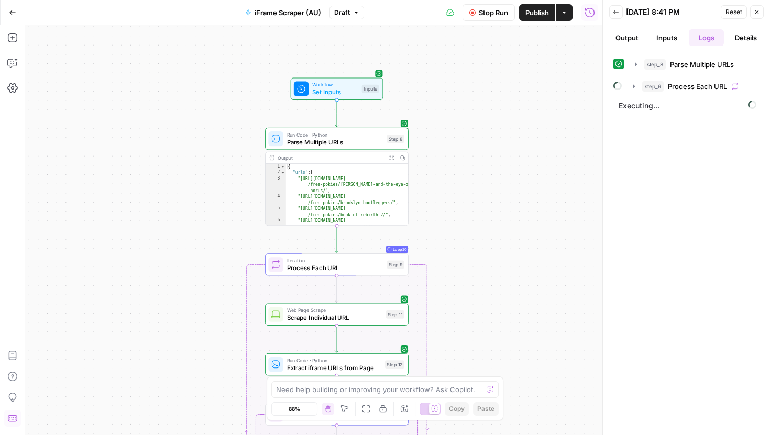
drag, startPoint x: 497, startPoint y: 194, endPoint x: 496, endPoint y: 258, distance: 63.9
click at [496, 258] on div "Workflow Set Inputs Inputs Run Code · Python Parse Multiple URLs Step 8 Output …" at bounding box center [314, 230] width 578 height 410
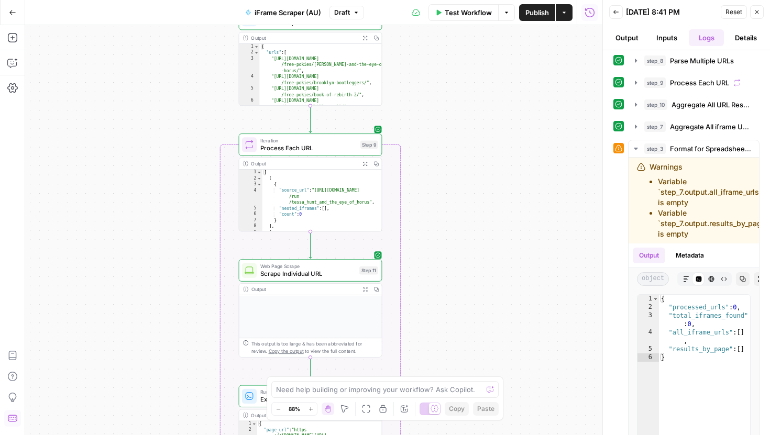
scroll to position [5, 0]
click at [618, 145] on icon at bounding box center [618, 146] width 7 height 7
